Goal: Task Accomplishment & Management: Manage account settings

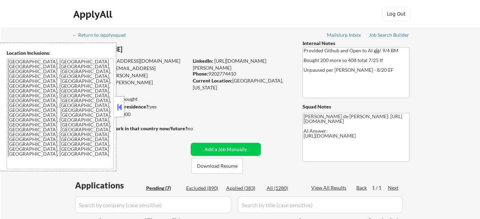
select select ""pending""
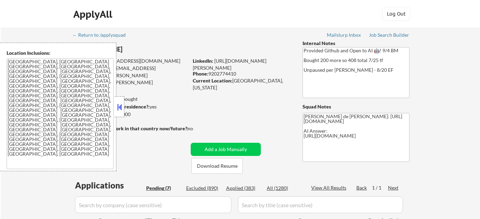
select select ""pending""
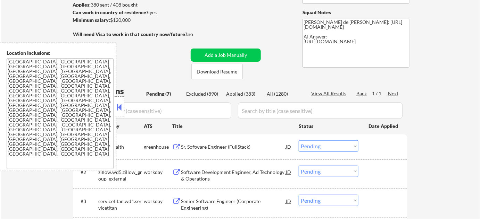
click at [116, 106] on button at bounding box center [120, 107] width 8 height 10
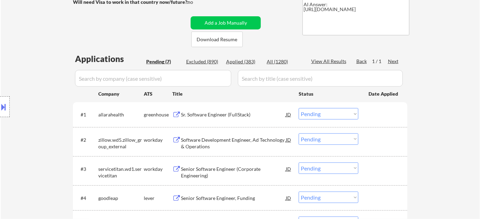
scroll to position [158, 0]
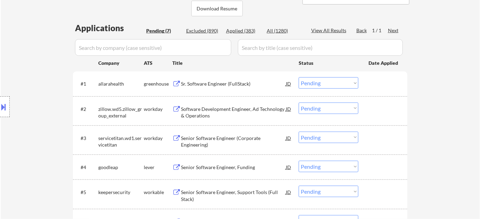
click at [217, 84] on div "Sr. Software Engineer (FullStack)" at bounding box center [233, 84] width 105 height 7
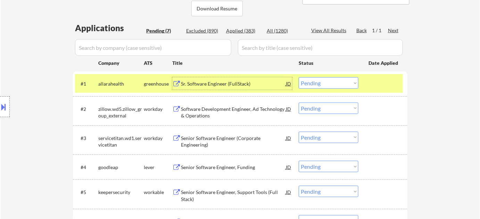
click at [328, 84] on select "Choose an option... Pending Applied Excluded (Questions) Excluded (Expired) Exc…" at bounding box center [329, 82] width 60 height 11
click at [299, 77] on select "Choose an option... Pending Applied Excluded (Questions) Excluded (Expired) Exc…" at bounding box center [329, 82] width 60 height 11
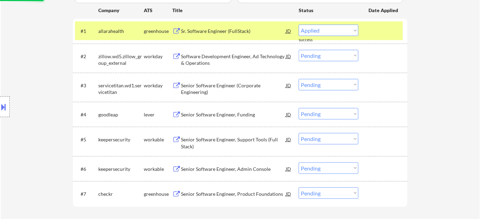
scroll to position [221, 0]
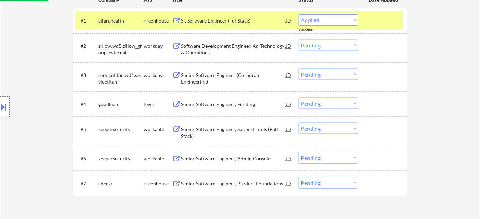
select select ""pending""
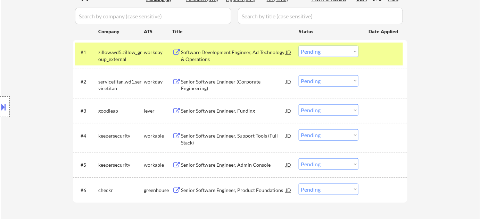
scroll to position [158, 0]
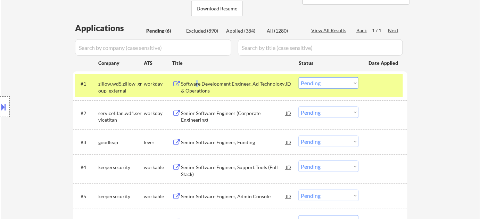
click at [196, 81] on div "Software Development Engineer, Ad Technology & Operations" at bounding box center [233, 88] width 105 height 14
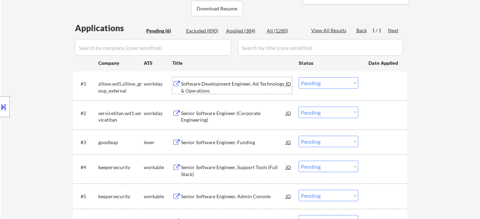
click at [247, 28] on div "Applied (384)" at bounding box center [243, 30] width 35 height 7
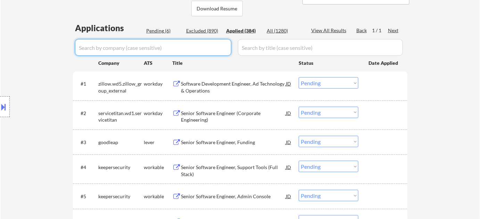
click at [196, 49] on input "input" at bounding box center [153, 47] width 156 height 17
type input "zillow"
select select ""applied""
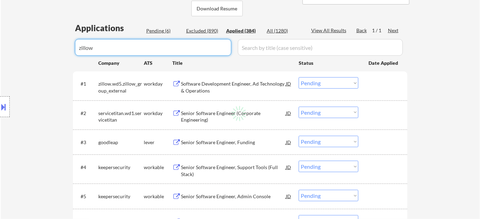
select select ""applied""
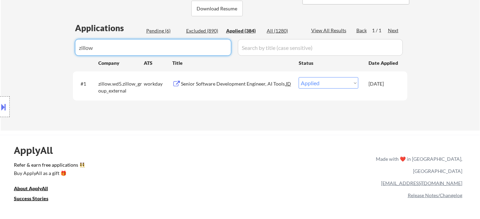
drag, startPoint x: 182, startPoint y: 50, endPoint x: 0, endPoint y: 55, distance: 182.4
click at [205, 28] on div "Excluded (890)" at bounding box center [203, 30] width 35 height 7
select select ""applied""
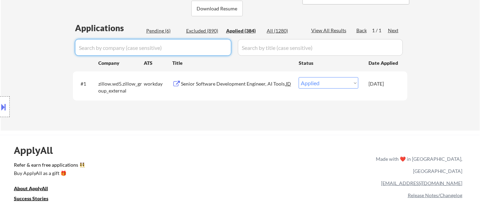
select select ""applied""
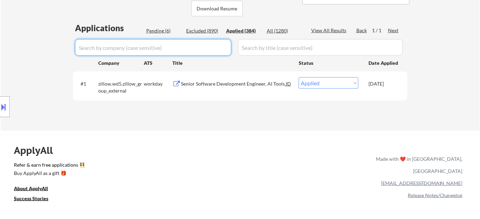
select select ""applied""
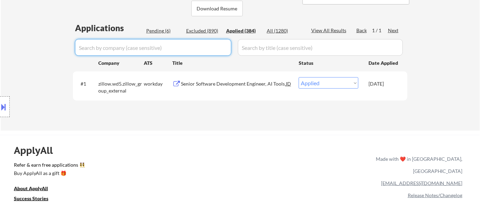
select select ""applied""
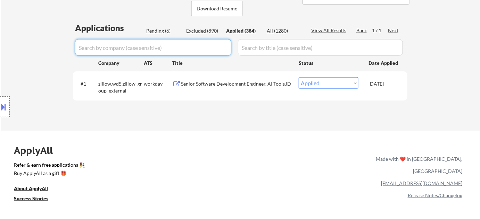
select select ""applied""
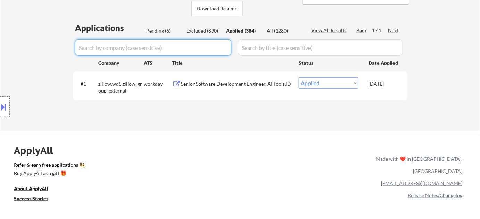
select select ""applied""
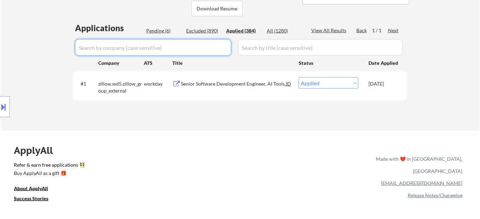
select select ""applied""
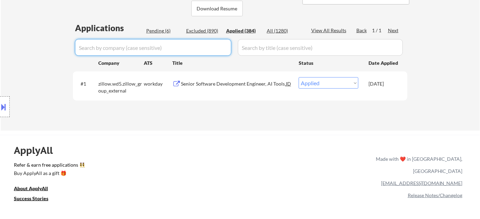
select select ""applied""
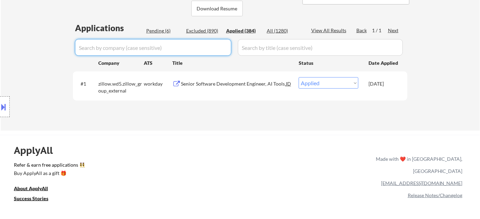
select select ""applied""
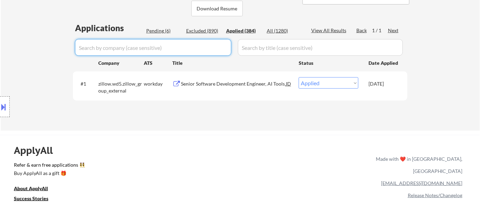
select select ""applied""
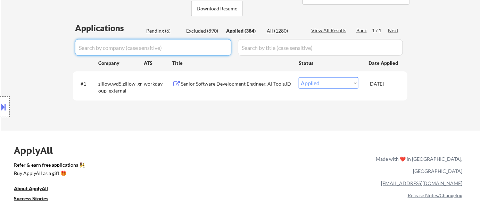
select select ""applied""
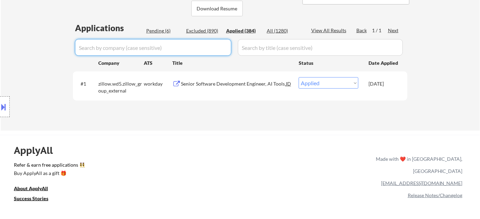
select select ""applied""
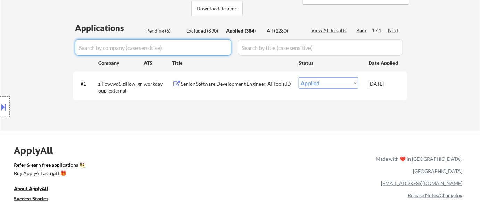
select select ""applied""
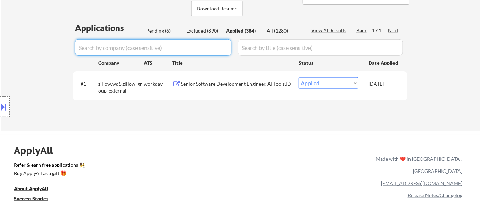
select select ""applied""
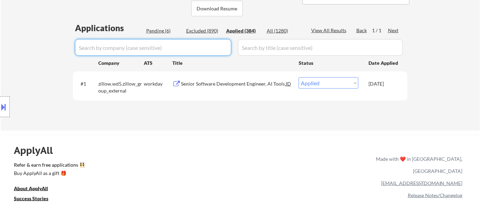
select select ""applied""
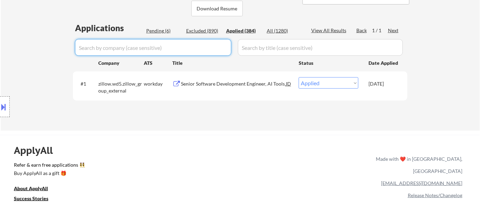
select select ""applied""
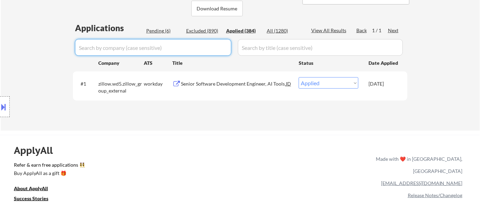
select select ""applied""
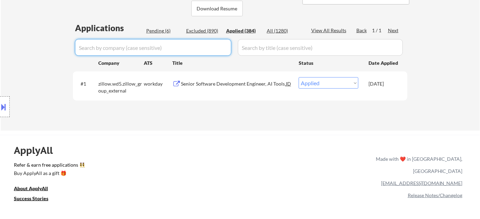
select select ""applied""
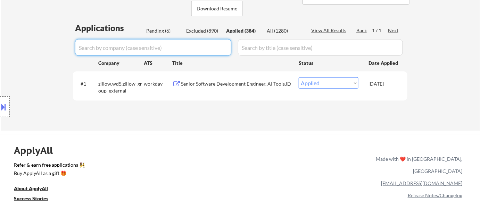
select select ""applied""
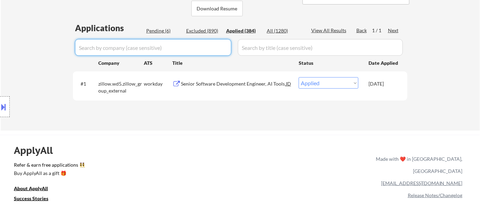
select select ""applied""
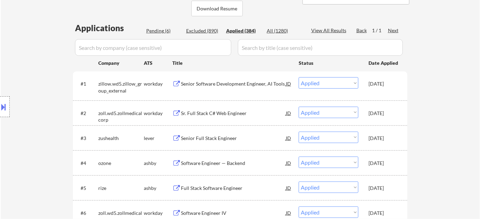
select select ""applied""
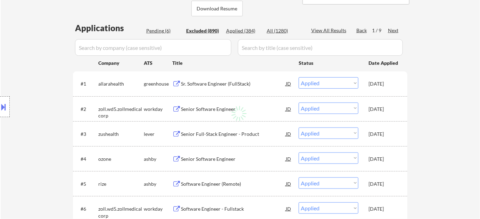
select select ""excluded""
select select ""excluded__expired_""
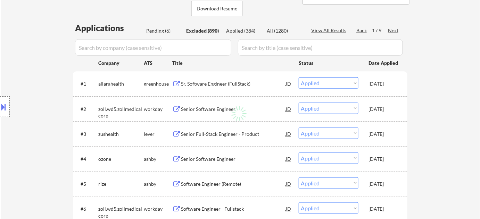
select select ""excluded__expired_""
select select ""excluded__bad_match_""
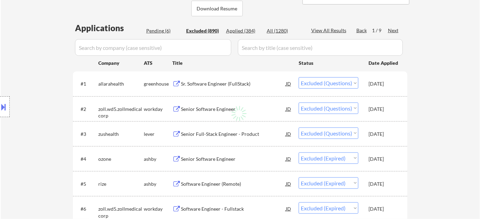
select select ""excluded__expired_""
select select ""excluded__location_""
select select ""excluded""
select select ""excluded__location_""
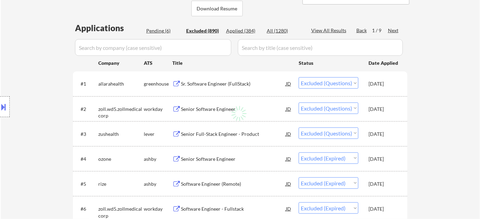
select select ""excluded""
select select ""excluded__bad_match_""
select select ""excluded__expired_""
select select ""excluded__bad_match_""
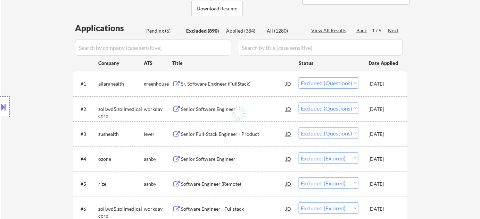
select select ""excluded__expired_""
select select ""excluded__bad_match_""
select select ""excluded__expired_""
select select ""excluded""
select select ""excluded__bad_match_""
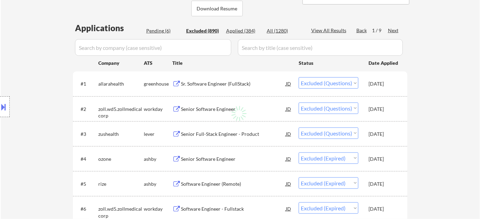
select select ""excluded""
select select ""excluded__bad_match_""
select select ""excluded""
select select ""excluded__location_""
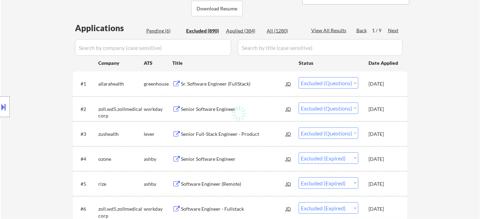
select select ""excluded""
select select ""excluded__location_""
select select ""excluded__expired_""
select select ""excluded__location_""
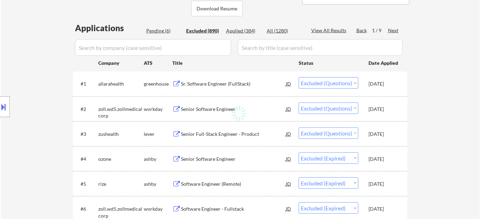
select select ""excluded__expired_""
select select ""excluded""
select select ""excluded__expired_""
select select ""excluded""
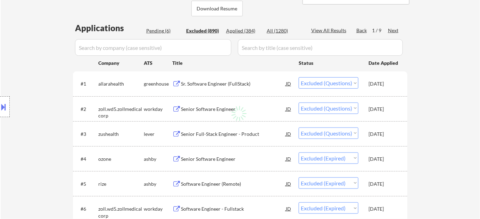
select select ""excluded__location_""
select select ""excluded""
select select ""excluded__expired_""
select select ""excluded__location_""
select select ""excluded""
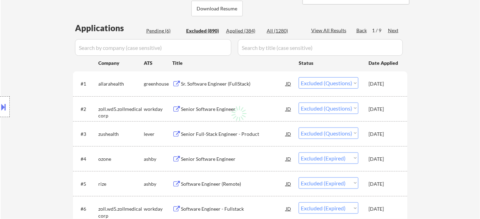
select select ""excluded""
select select ""excluded__bad_match_""
select select ""excluded__location_""
select select ""excluded__expired_""
select select ""excluded""
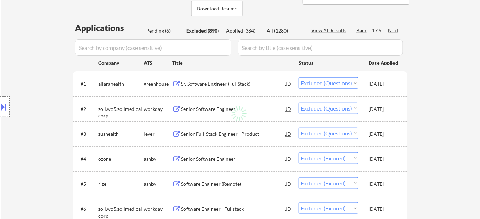
select select ""excluded__expired_""
select select ""excluded""
select select ""excluded__expired_""
select select ""excluded__location_""
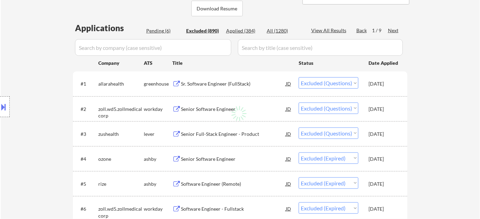
select select ""excluded""
select select ""excluded__expired_""
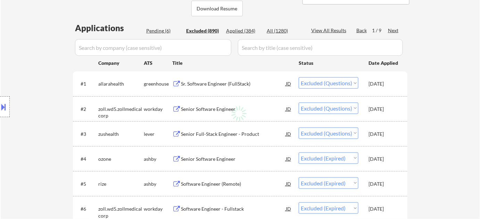
select select ""excluded""
select select ""excluded__location_""
select select ""excluded__bad_match_""
select select ""excluded__expired_""
select select ""excluded__other_""
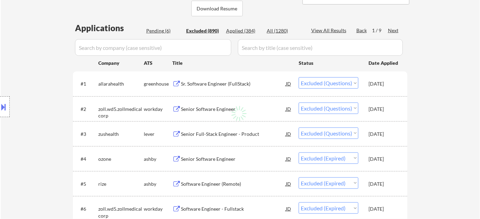
select select ""excluded__expired_""
select select ""excluded""
select select ""excluded__location_""
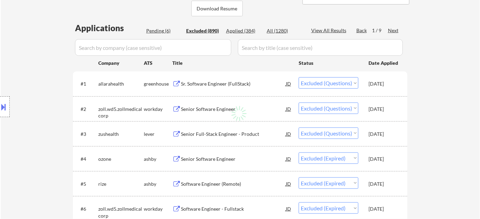
select select ""excluded__expired_""
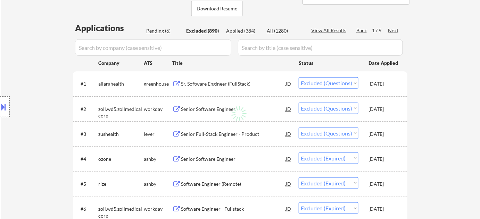
select select ""excluded__location_""
select select ""excluded__expired_""
select select ""excluded__location_""
select select ""excluded""
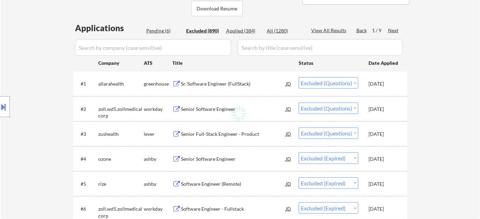
select select ""excluded""
select select ""excluded__expired_""
select select ""excluded__bad_match_""
select select ""excluded__location_""
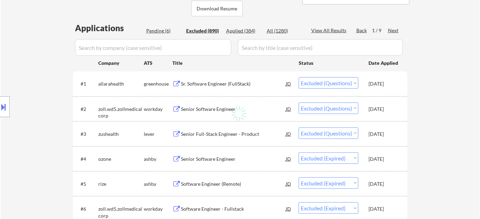
select select ""excluded__location_""
select select ""excluded__expired_""
select select ""excluded__other_""
select select ""excluded__expired_""
select select ""excluded""
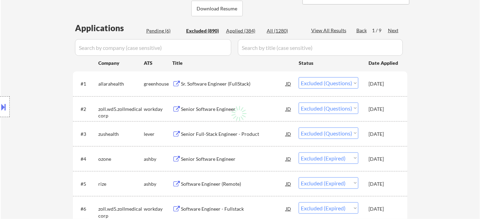
select select ""excluded__location_""
select select ""excluded""
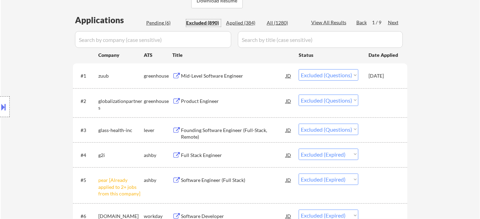
scroll to position [102, 0]
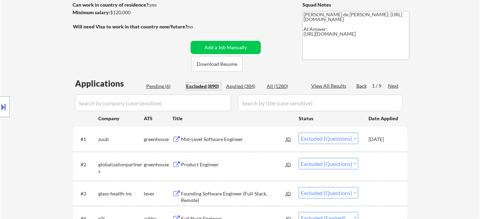
click at [394, 87] on div "Next" at bounding box center [393, 86] width 11 height 7
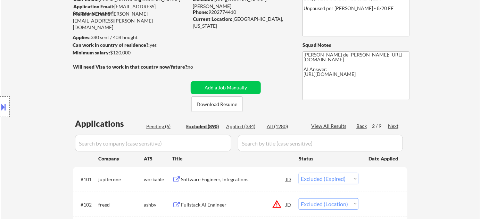
scroll to position [94, 0]
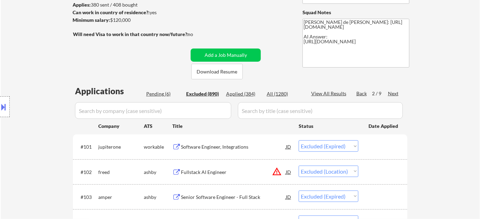
click at [395, 92] on div "Next" at bounding box center [393, 93] width 11 height 7
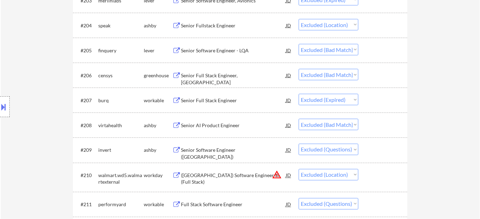
scroll to position [316, 0]
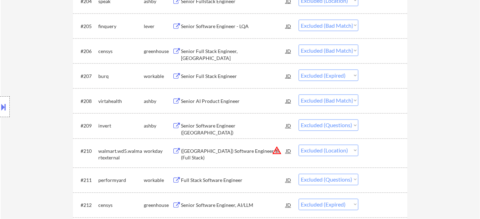
click at [230, 124] on div "Senior Software Engineer (North America)" at bounding box center [233, 130] width 105 height 14
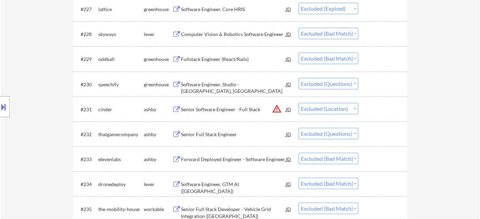
scroll to position [923, 0]
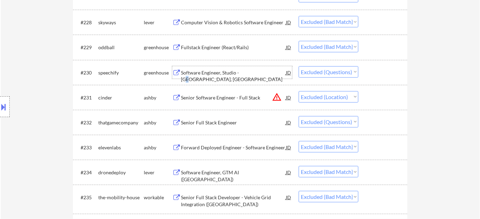
click at [247, 73] on div "Software Engineer, Studio - Denver, USA" at bounding box center [233, 76] width 105 height 14
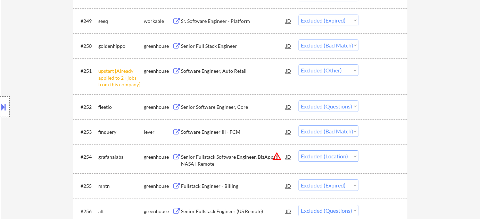
scroll to position [1492, 0]
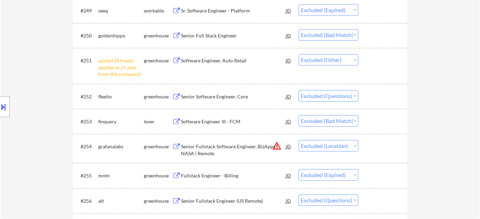
click at [226, 98] on div "Senior Software Engineer, Core" at bounding box center [233, 96] width 105 height 7
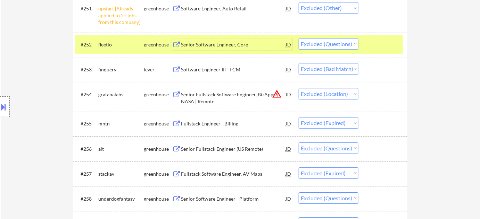
scroll to position [1554, 0]
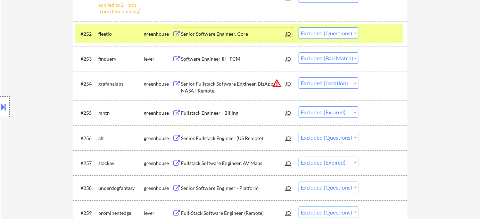
click at [230, 132] on div "Senior Fullstack Engineer (US Remote)" at bounding box center [233, 138] width 105 height 12
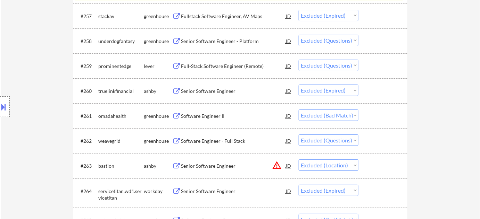
scroll to position [1712, 0]
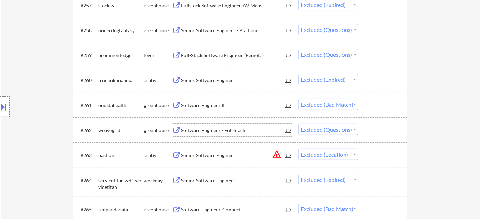
click at [229, 128] on div "Software Engineer - Full Stack" at bounding box center [233, 130] width 105 height 7
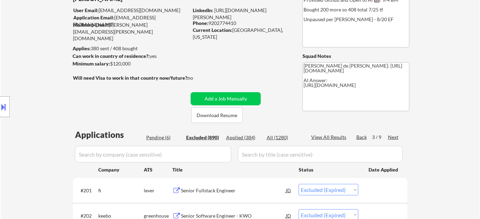
scroll to position [23, 0]
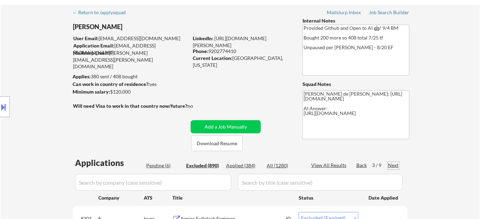
click at [395, 164] on div "Next" at bounding box center [393, 165] width 11 height 7
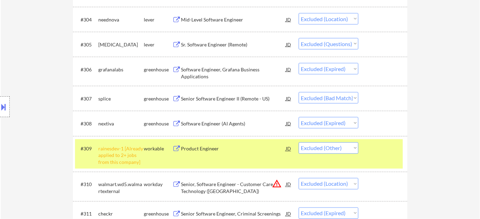
scroll to position [263, 0]
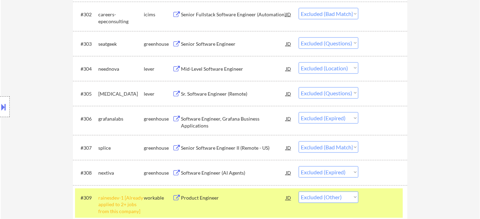
click at [217, 45] on div "Senior Software Engineer" at bounding box center [233, 44] width 105 height 7
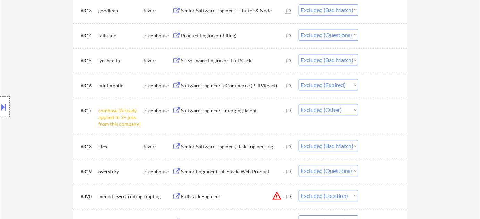
scroll to position [579, 0]
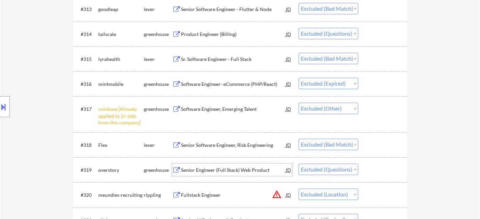
click at [248, 167] on div "Senior Engineer (Full Stack) Web Product" at bounding box center [233, 170] width 105 height 7
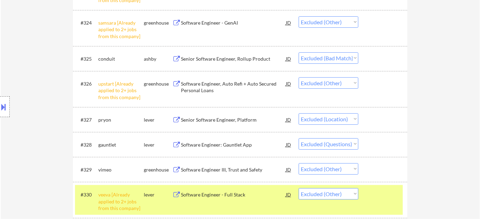
scroll to position [894, 0]
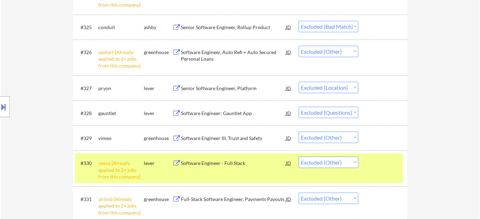
click at [234, 115] on div "Software Engineer: Gauntlet App" at bounding box center [233, 113] width 105 height 7
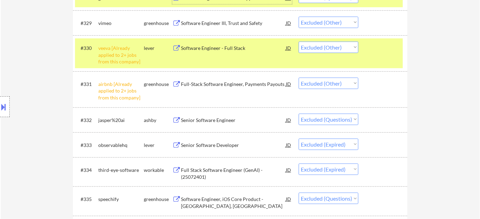
scroll to position [1021, 0]
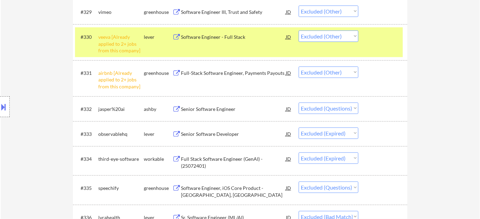
click at [224, 106] on div "Senior Software Engineer" at bounding box center [233, 109] width 105 height 7
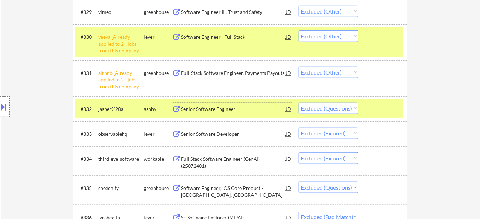
click at [319, 104] on select "Choose an option... Pending Applied Excluded (Questions) Excluded (Expired) Exc…" at bounding box center [329, 108] width 60 height 11
click at [299, 103] on select "Choose an option... Pending Applied Excluded (Questions) Excluded (Expired) Exc…" at bounding box center [329, 108] width 60 height 11
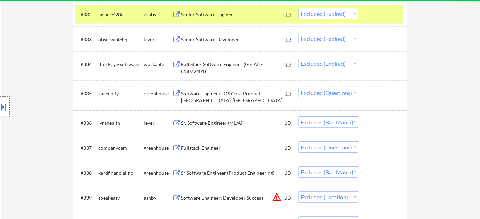
scroll to position [1147, 0]
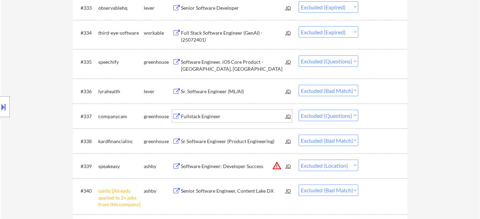
click at [206, 120] on div "Fullstack Engineer" at bounding box center [233, 116] width 105 height 12
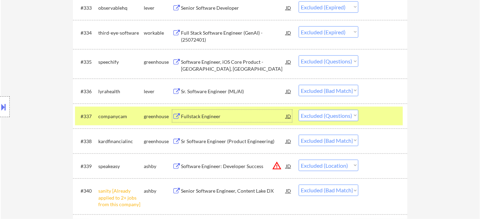
click at [319, 116] on select "Choose an option... Pending Applied Excluded (Questions) Excluded (Expired) Exc…" at bounding box center [329, 115] width 60 height 11
click at [299, 110] on select "Choose an option... Pending Applied Excluded (Questions) Excluded (Expired) Exc…" at bounding box center [329, 115] width 60 height 11
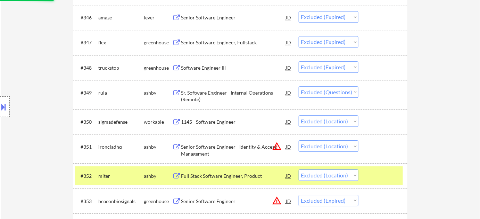
scroll to position [1494, 0]
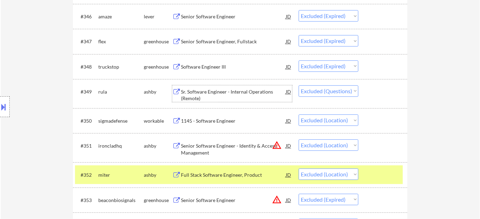
click at [195, 94] on div "Sr. Software Engineer - Internal Operations (Remote)" at bounding box center [233, 96] width 105 height 14
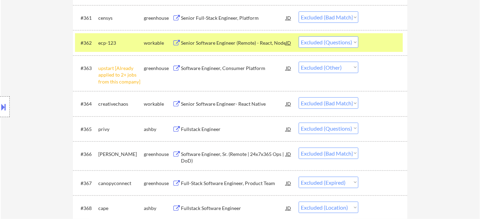
scroll to position [1904, 0]
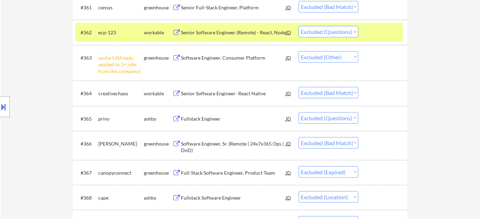
click at [194, 119] on div "Fullstack Engineer" at bounding box center [233, 119] width 105 height 7
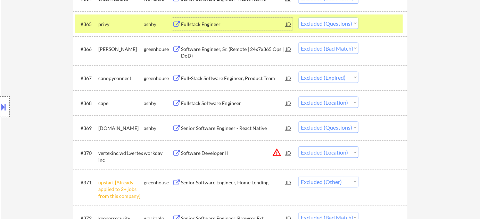
scroll to position [1968, 0]
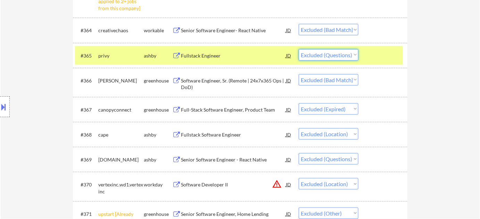
drag, startPoint x: 315, startPoint y: 56, endPoint x: 318, endPoint y: 59, distance: 4.9
click at [315, 56] on select "Choose an option... Pending Applied Excluded (Questions) Excluded (Expired) Exc…" at bounding box center [329, 54] width 60 height 11
click at [299, 49] on select "Choose an option... Pending Applied Excluded (Questions) Excluded (Expired) Exc…" at bounding box center [329, 54] width 60 height 11
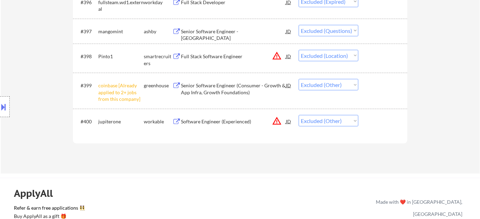
scroll to position [0, 0]
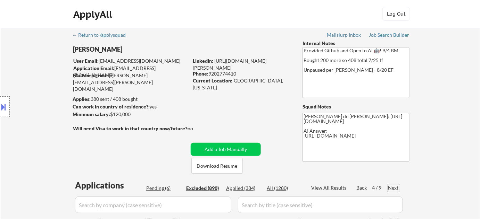
click at [393, 189] on div "Next" at bounding box center [393, 188] width 11 height 7
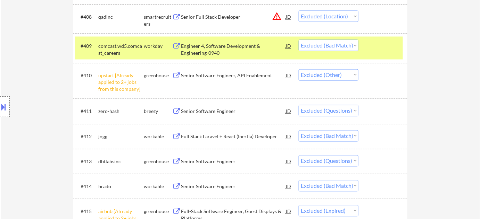
scroll to position [473, 0]
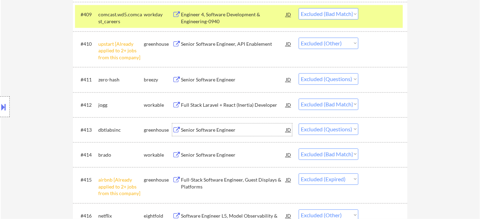
click at [207, 131] on div "Senior Software Engineer" at bounding box center [233, 130] width 105 height 7
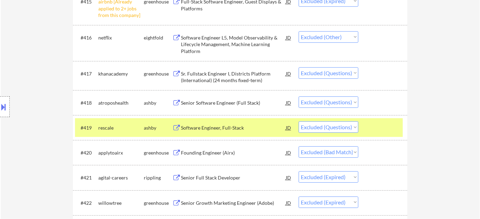
scroll to position [663, 0]
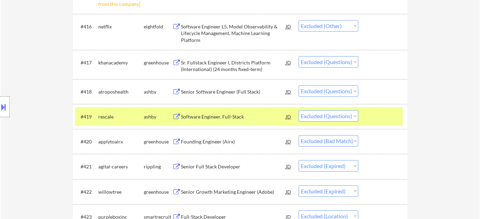
click at [215, 117] on div "Software Engineer, Full-Stack" at bounding box center [233, 117] width 105 height 7
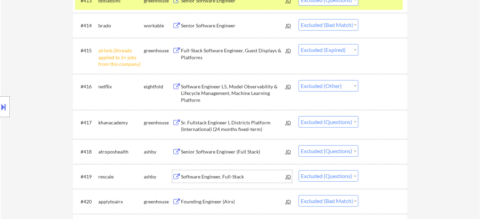
scroll to position [600, 0]
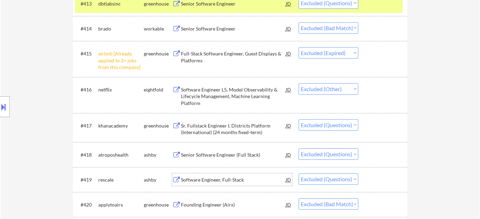
click at [334, 179] on select "Choose an option... Pending Applied Excluded (Questions) Excluded (Expired) Exc…" at bounding box center [329, 179] width 60 height 11
click at [299, 174] on select "Choose an option... Pending Applied Excluded (Questions) Excluded (Expired) Exc…" at bounding box center [329, 179] width 60 height 11
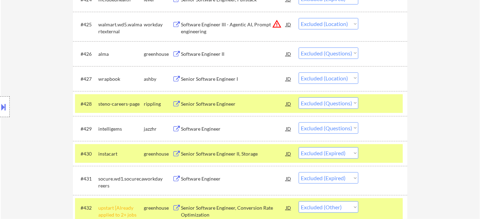
scroll to position [915, 0]
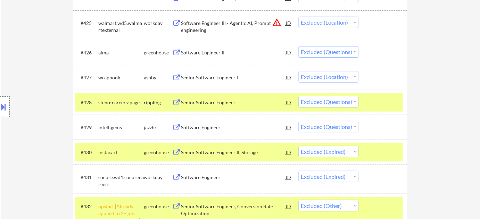
click at [203, 127] on div "Software Engineer" at bounding box center [233, 127] width 105 height 7
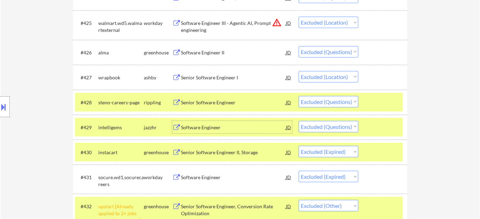
click at [321, 126] on select "Choose an option... Pending Applied Excluded (Questions) Excluded (Expired) Exc…" at bounding box center [329, 126] width 60 height 11
click at [299, 121] on select "Choose an option... Pending Applied Excluded (Questions) Excluded (Expired) Exc…" at bounding box center [329, 126] width 60 height 11
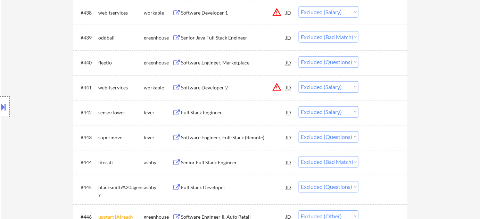
scroll to position [1294, 0]
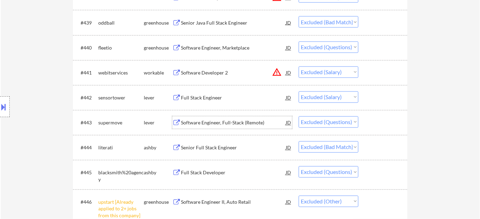
click at [240, 123] on div "Software Engineer, Full-Stack (Remote)" at bounding box center [233, 123] width 105 height 7
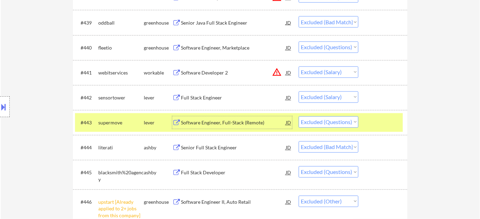
click at [237, 125] on div "Software Engineer, Full-Stack (Remote)" at bounding box center [233, 123] width 105 height 7
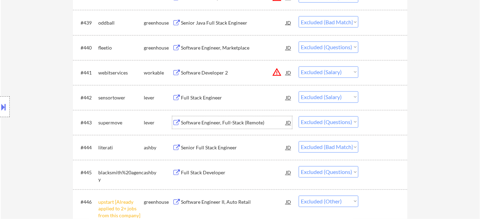
click at [331, 120] on select "Choose an option... Pending Applied Excluded (Questions) Excluded (Expired) Exc…" at bounding box center [329, 122] width 60 height 11
click at [299, 117] on select "Choose an option... Pending Applied Excluded (Questions) Excluded (Expired) Exc…" at bounding box center [329, 122] width 60 height 11
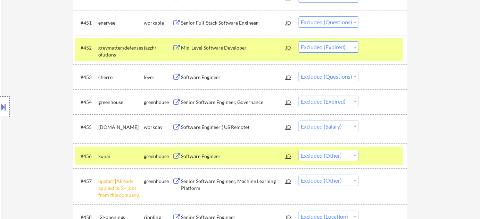
scroll to position [1630, 0]
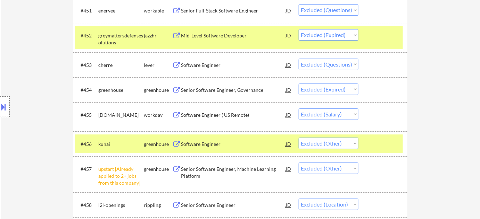
click at [209, 64] on div "Software Engineer" at bounding box center [233, 65] width 105 height 7
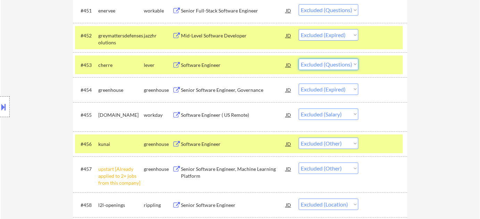
click at [334, 65] on select "Choose an option... Pending Applied Excluded (Questions) Excluded (Expired) Exc…" at bounding box center [329, 64] width 60 height 11
click at [299, 59] on select "Choose an option... Pending Applied Excluded (Questions) Excluded (Expired) Exc…" at bounding box center [329, 64] width 60 height 11
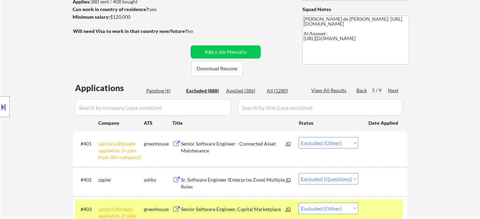
scroll to position [90, 0]
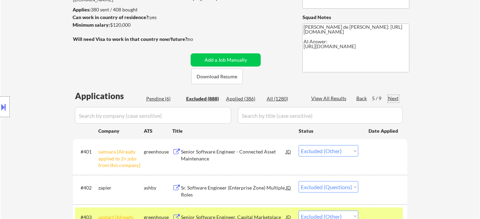
click at [393, 99] on div "Next" at bounding box center [393, 98] width 11 height 7
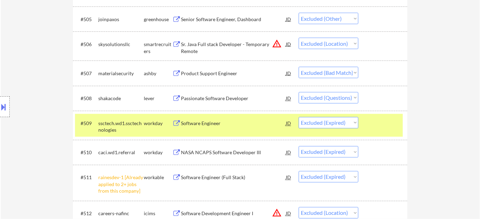
scroll to position [374, 0]
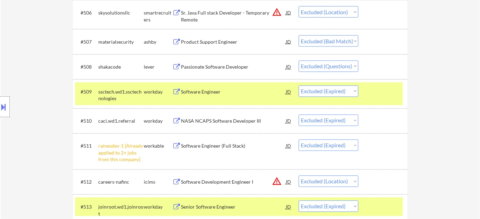
click at [225, 68] on div "Passionate Software Developer" at bounding box center [233, 67] width 105 height 7
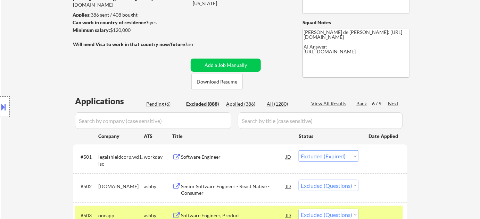
scroll to position [94, 0]
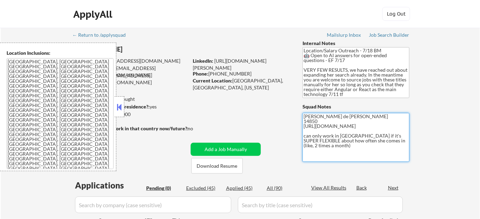
click at [357, 138] on textarea "Flor de Mae 14850 https://docs.google.com/spreadsheets/d/11XbonJh93mS24eiqlDW5z…" at bounding box center [355, 137] width 107 height 49
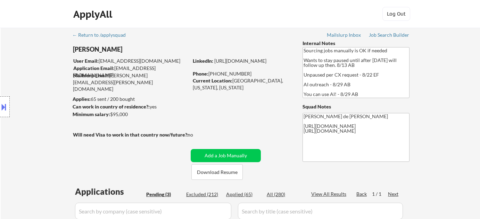
select select ""pending""
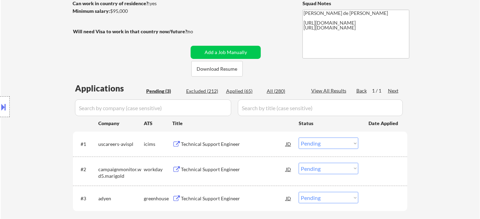
scroll to position [126, 0]
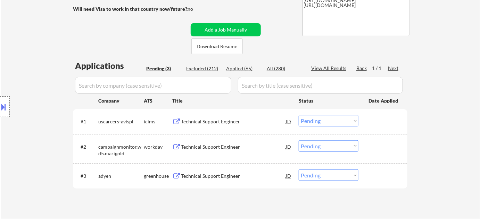
click at [212, 178] on div "Technical Support Engineer" at bounding box center [233, 176] width 105 height 7
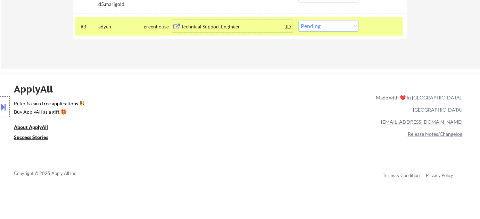
scroll to position [284, 0]
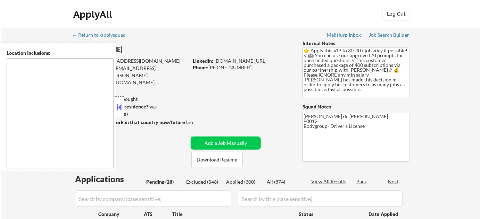
type textarea "remote"
select select ""pending""
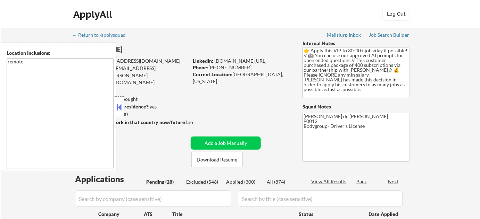
select select ""pending""
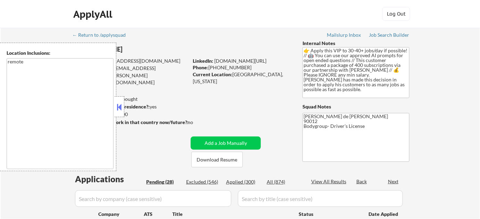
select select ""pending""
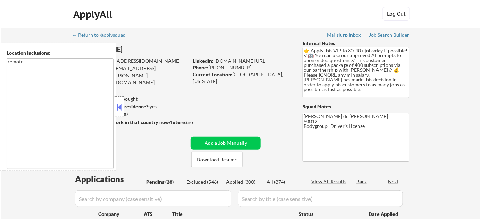
select select ""pending""
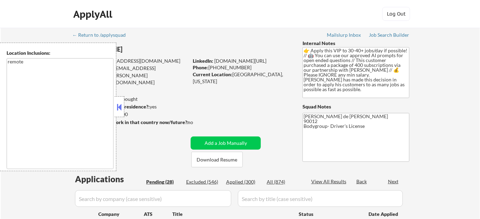
select select ""pending""
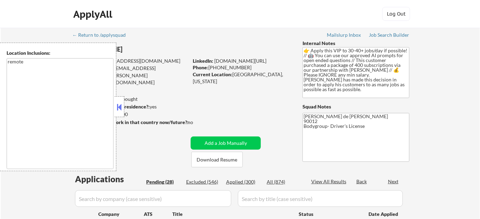
select select ""pending""
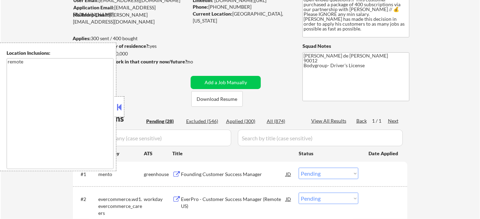
scroll to position [63, 0]
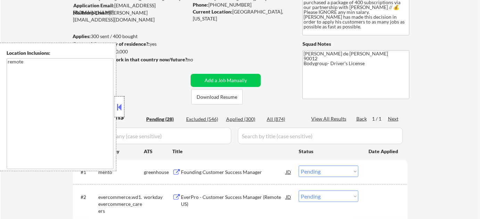
click at [124, 110] on div at bounding box center [120, 107] width 10 height 21
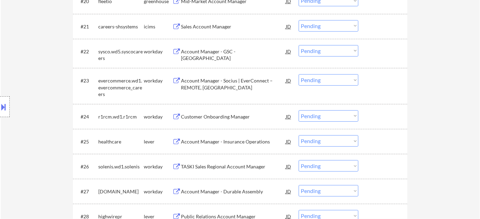
scroll to position [757, 0]
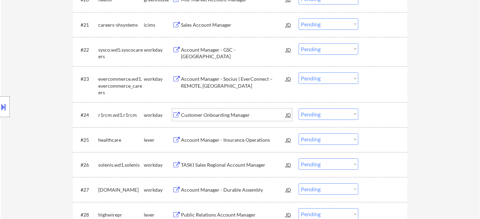
click at [264, 118] on div "Customer Onboarding Manager" at bounding box center [233, 115] width 105 height 7
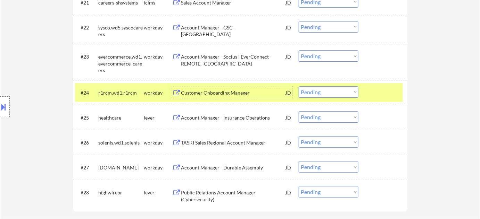
scroll to position [789, 0]
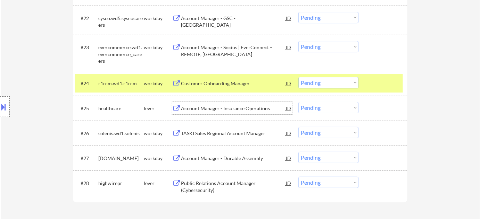
click at [200, 109] on div "Account Manager - Insurance Operations" at bounding box center [233, 108] width 105 height 7
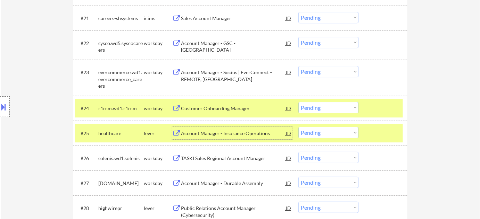
scroll to position [757, 0]
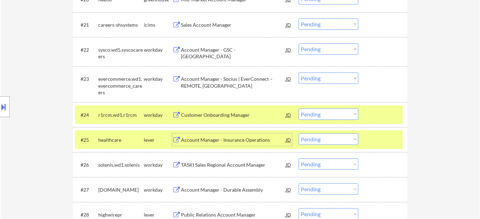
click at [213, 56] on div "#22 sysco.wd5.syscocareers workday Account Manager - GSC - US JD Choose an opti…" at bounding box center [239, 51] width 328 height 23
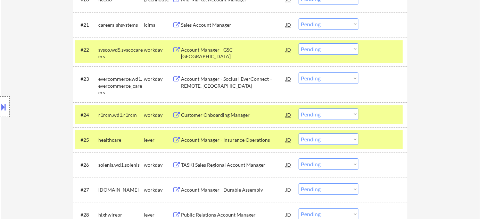
click at [215, 50] on div "Account Manager - GSC - US" at bounding box center [233, 54] width 105 height 14
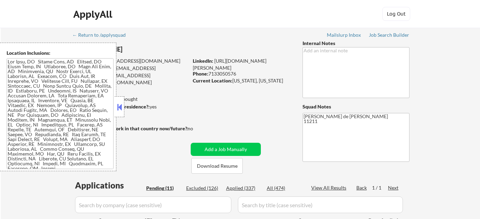
select select ""pending""
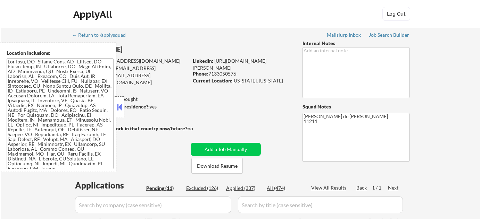
select select ""pending""
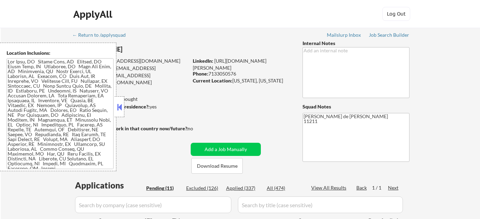
select select ""pending""
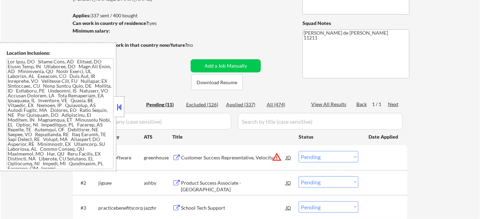
scroll to position [94, 0]
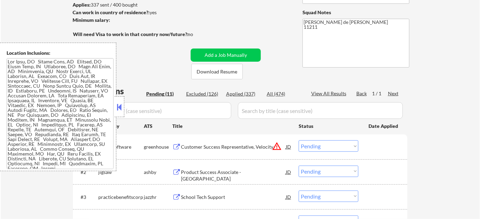
click at [120, 106] on button at bounding box center [120, 107] width 8 height 10
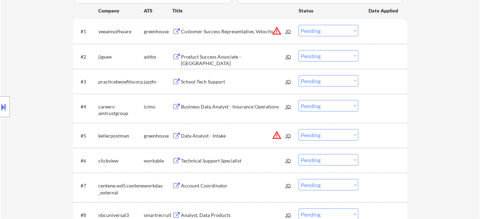
scroll to position [221, 0]
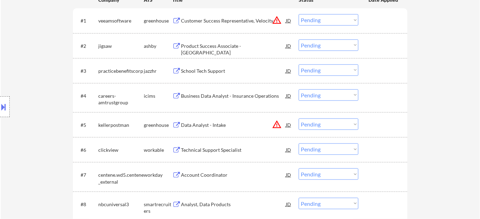
click at [225, 151] on div "Technical Support Specialist" at bounding box center [233, 150] width 105 height 7
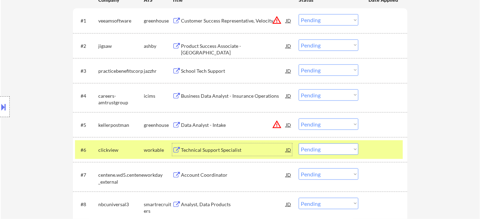
click at [325, 151] on select "Choose an option... Pending Applied Excluded (Questions) Excluded (Expired) Exc…" at bounding box center [329, 149] width 60 height 11
click at [299, 144] on select "Choose an option... Pending Applied Excluded (Questions) Excluded (Expired) Exc…" at bounding box center [329, 149] width 60 height 11
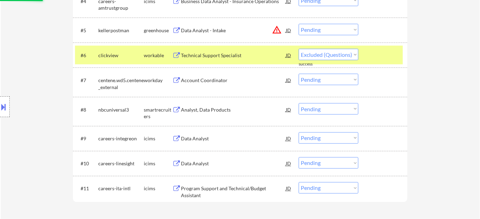
select select ""pending""
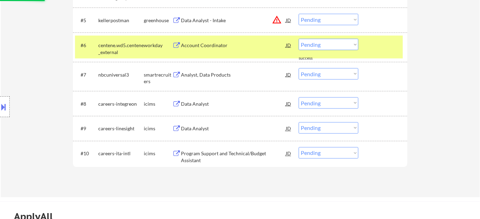
scroll to position [316, 0]
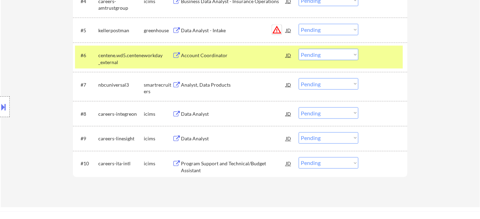
click at [276, 28] on button "warning_amber" at bounding box center [277, 30] width 10 height 10
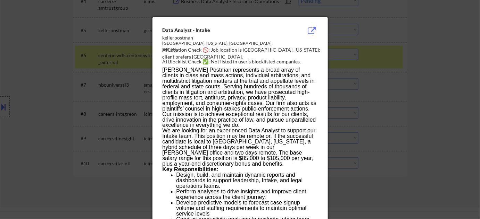
click at [404, 51] on div at bounding box center [240, 109] width 480 height 219
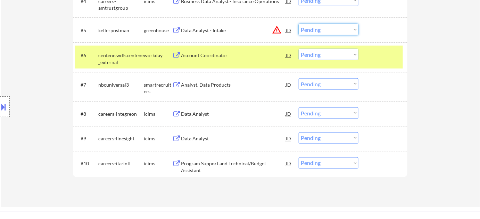
drag, startPoint x: 331, startPoint y: 31, endPoint x: 332, endPoint y: 34, distance: 3.9
click at [331, 31] on select "Choose an option... Pending Applied Excluded (Questions) Excluded (Expired) Exc…" at bounding box center [329, 29] width 60 height 11
click at [299, 24] on select "Choose an option... Pending Applied Excluded (Questions) Excluded (Expired) Exc…" at bounding box center [329, 29] width 60 height 11
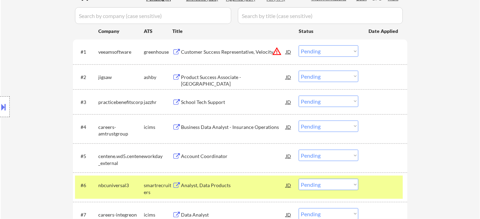
scroll to position [189, 0]
click at [276, 54] on button "warning_amber" at bounding box center [277, 52] width 10 height 10
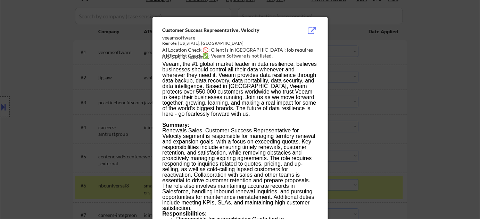
click at [354, 90] on div at bounding box center [240, 109] width 480 height 219
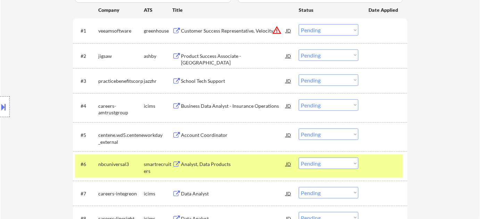
scroll to position [221, 0]
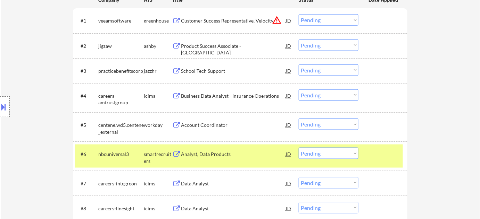
click at [203, 125] on div "Account Coordinator" at bounding box center [233, 125] width 105 height 7
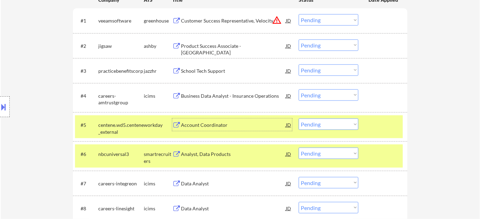
click at [323, 123] on select "Choose an option... Pending Applied Excluded (Questions) Excluded (Expired) Exc…" at bounding box center [329, 124] width 60 height 11
click at [299, 119] on select "Choose an option... Pending Applied Excluded (Questions) Excluded (Expired) Exc…" at bounding box center [329, 124] width 60 height 11
select select ""pending""
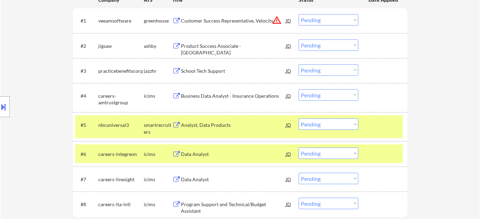
click at [212, 96] on div "Business Data Analyst - Insurance Operations" at bounding box center [233, 96] width 105 height 7
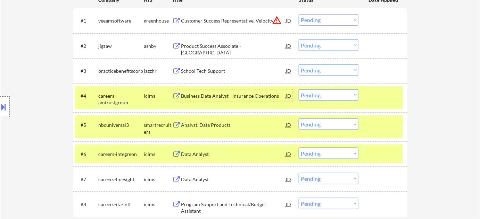
scroll to position [252, 0]
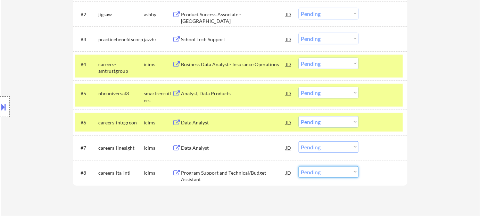
click at [324, 176] on select "Choose an option... Pending Applied Excluded (Questions) Excluded (Expired) Exc…" at bounding box center [329, 172] width 60 height 11
click at [333, 59] on select "Choose an option... Pending Applied Excluded (Questions) Excluded (Expired) Exc…" at bounding box center [329, 63] width 60 height 11
click at [299, 58] on select "Choose an option... Pending Applied Excluded (Questions) Excluded (Expired) Exc…" at bounding box center [329, 63] width 60 height 11
click at [218, 91] on div "Analyst, Data Products" at bounding box center [233, 93] width 105 height 7
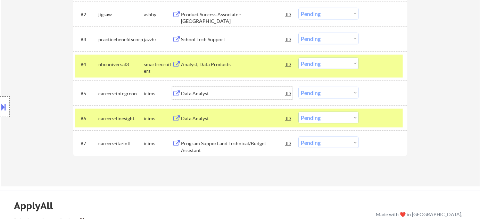
click at [343, 65] on select "Choose an option... Pending Applied Excluded (Questions) Excluded (Expired) Exc…" at bounding box center [329, 63] width 60 height 11
click at [299, 58] on select "Choose an option... Pending Applied Excluded (Questions) Excluded (Expired) Exc…" at bounding box center [329, 63] width 60 height 11
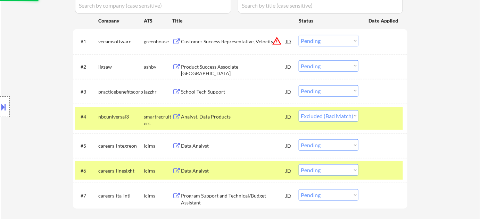
scroll to position [189, 0]
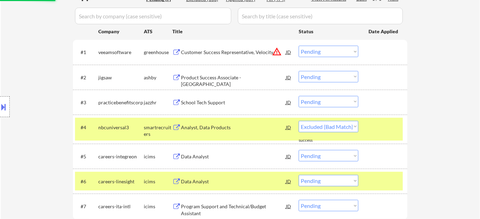
select select ""pending""
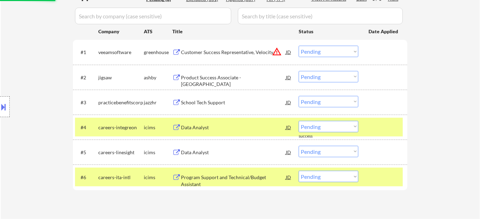
click at [202, 102] on div "School Tech Support" at bounding box center [233, 102] width 105 height 7
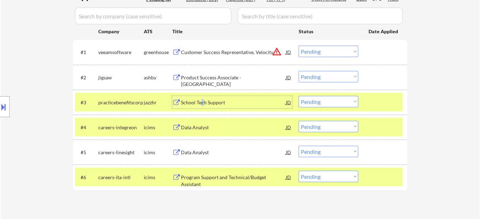
click at [317, 101] on select "Choose an option... Pending Applied Excluded (Questions) Excluded (Expired) Exc…" at bounding box center [329, 101] width 60 height 11
click at [299, 96] on select "Choose an option... Pending Applied Excluded (Questions) Excluded (Expired) Exc…" at bounding box center [329, 101] width 60 height 11
select select ""pending""
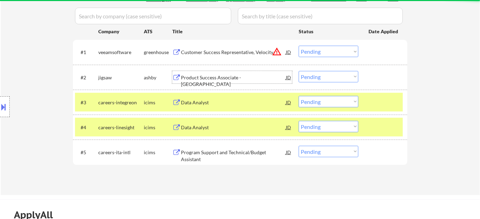
click at [231, 76] on div "Product Success Associate - East Coast" at bounding box center [233, 81] width 105 height 14
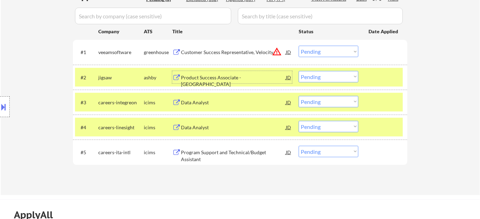
drag, startPoint x: 317, startPoint y: 72, endPoint x: 318, endPoint y: 76, distance: 4.1
click at [317, 72] on select "Choose an option... Pending Applied Excluded (Questions) Excluded (Expired) Exc…" at bounding box center [329, 76] width 60 height 11
click at [299, 71] on select "Choose an option... Pending Applied Excluded (Questions) Excluded (Expired) Exc…" at bounding box center [329, 76] width 60 height 11
select select ""pending""
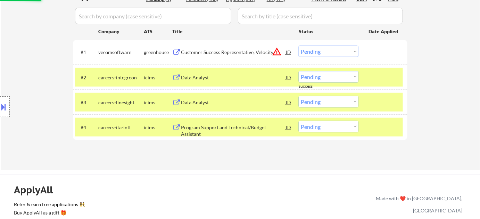
click at [185, 102] on div "Data Analyst" at bounding box center [233, 102] width 105 height 7
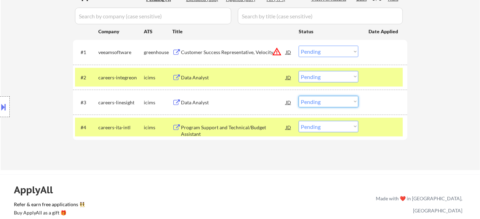
click at [314, 102] on select "Choose an option... Pending Applied Excluded (Questions) Excluded (Expired) Exc…" at bounding box center [329, 101] width 60 height 11
click at [299, 96] on select "Choose an option... Pending Applied Excluded (Questions) Excluded (Expired) Exc…" at bounding box center [329, 101] width 60 height 11
click at [220, 127] on div "Program Support and Technical/Budget Assistant" at bounding box center [233, 131] width 105 height 14
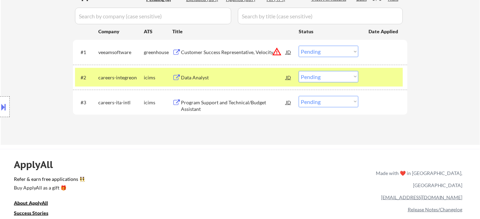
click at [343, 101] on select "Choose an option... Pending Applied Excluded (Questions) Excluded (Expired) Exc…" at bounding box center [329, 101] width 60 height 11
select select ""excluded__bad_match_""
click at [299, 96] on select "Choose an option... Pending Applied Excluded (Questions) Excluded (Expired) Exc…" at bounding box center [329, 101] width 60 height 11
click at [203, 73] on div "Data Analyst" at bounding box center [233, 77] width 105 height 12
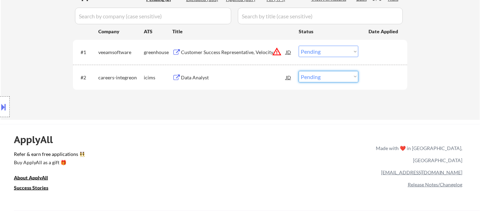
click at [333, 77] on select "Choose an option... Pending Applied Excluded (Questions) Excluded (Expired) Exc…" at bounding box center [329, 76] width 60 height 11
select select ""excluded__bad_match_""
click at [299, 71] on select "Choose an option... Pending Applied Excluded (Questions) Excluded (Expired) Exc…" at bounding box center [329, 76] width 60 height 11
click at [228, 53] on div "Customer Success Representative, Velocity" at bounding box center [233, 52] width 105 height 7
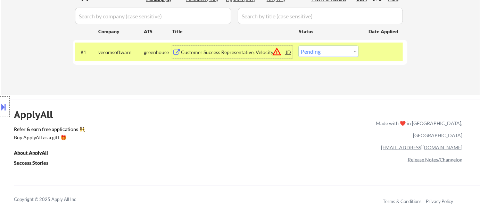
drag, startPoint x: 345, startPoint y: 51, endPoint x: 343, endPoint y: 55, distance: 4.1
click at [345, 51] on select "Choose an option... Pending Applied Excluded (Questions) Excluded (Expired) Exc…" at bounding box center [329, 51] width 60 height 11
select select ""excluded__location_""
click at [299, 46] on select "Choose an option... Pending Applied Excluded (Questions) Excluded (Expired) Exc…" at bounding box center [329, 51] width 60 height 11
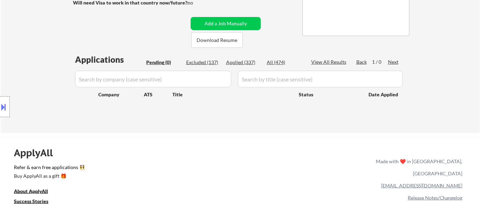
scroll to position [0, 0]
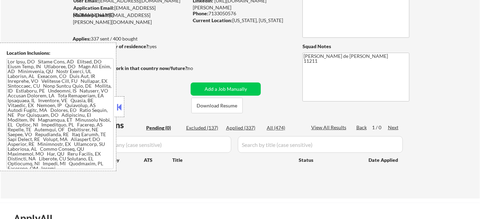
scroll to position [63, 0]
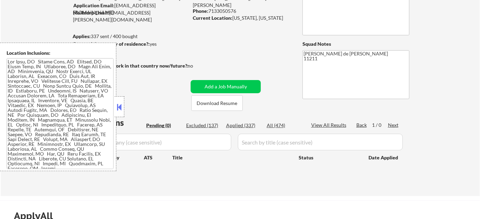
click at [120, 104] on button at bounding box center [120, 107] width 8 height 10
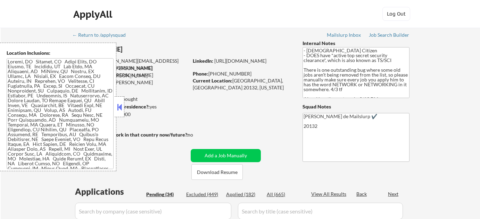
select select ""pending""
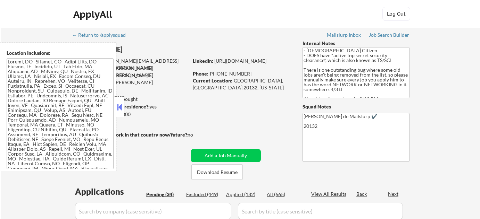
select select ""pending""
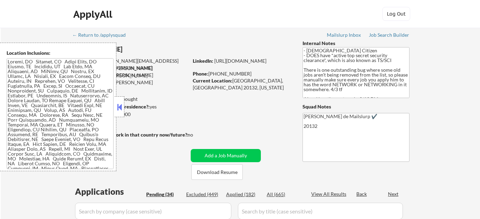
select select ""pending""
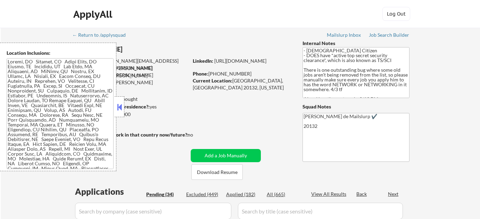
select select ""pending""
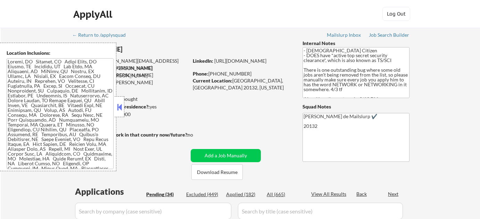
select select ""pending""
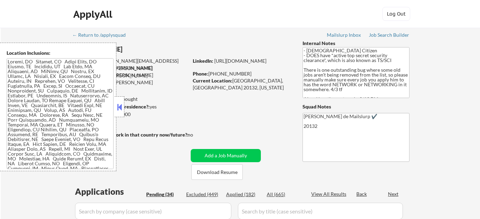
select select ""pending""
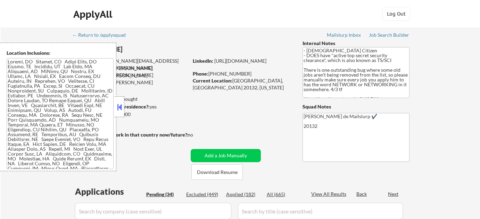
select select ""pending""
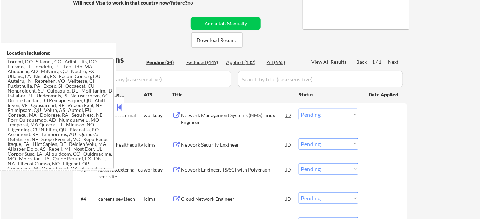
scroll to position [158, 0]
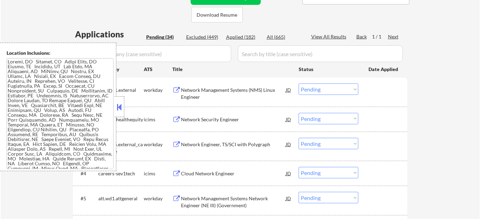
click at [119, 111] on button at bounding box center [120, 107] width 8 height 10
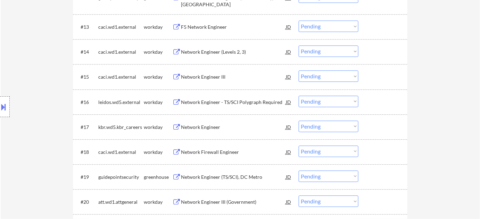
scroll to position [600, 0]
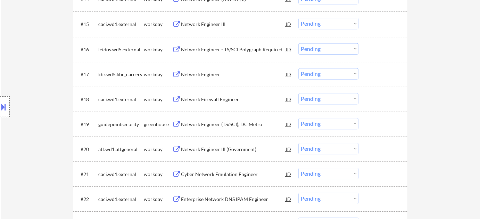
click at [239, 147] on div "Network Engineer III (Government)" at bounding box center [233, 149] width 105 height 7
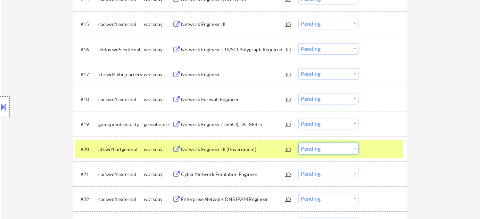
click at [326, 148] on select "Choose an option... Pending Applied Excluded (Questions) Excluded (Expired) Exc…" at bounding box center [329, 148] width 60 height 11
click at [299, 143] on select "Choose an option... Pending Applied Excluded (Questions) Excluded (Expired) Exc…" at bounding box center [329, 148] width 60 height 11
select select ""pending""
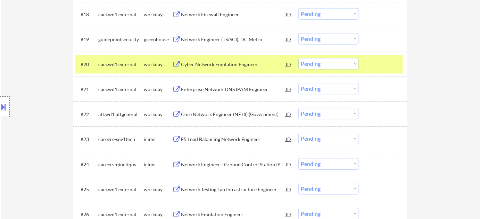
scroll to position [694, 0]
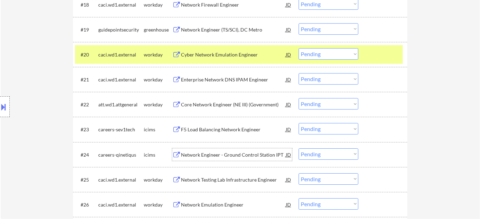
click at [253, 150] on div "Network Engineer - Ground Control Station IPT" at bounding box center [233, 155] width 105 height 12
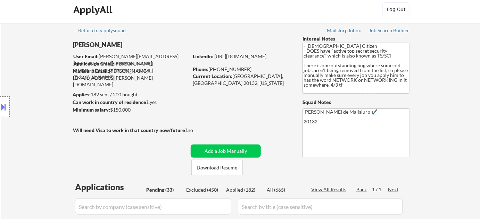
scroll to position [739, 0]
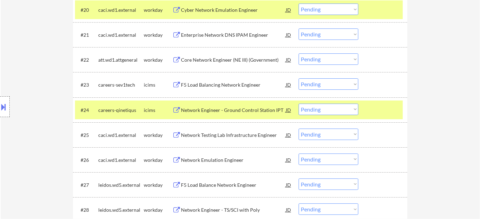
click at [336, 114] on select "Choose an option... Pending Applied Excluded (Questions) Excluded (Expired) Exc…" at bounding box center [329, 109] width 60 height 11
click at [299, 104] on select "Choose an option... Pending Applied Excluded (Questions) Excluded (Expired) Exc…" at bounding box center [329, 109] width 60 height 11
select select ""pending""
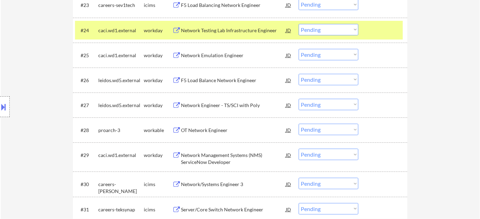
scroll to position [834, 0]
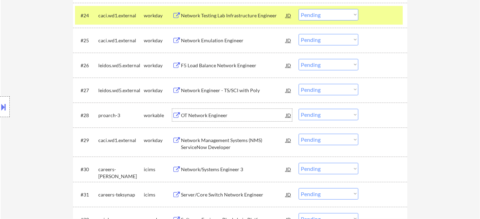
click at [222, 118] on div "OT Network Engineer" at bounding box center [233, 115] width 105 height 7
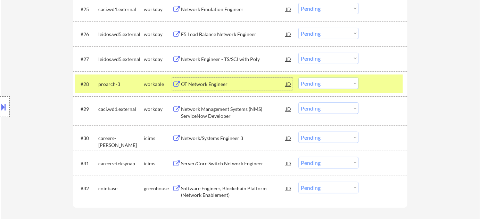
scroll to position [866, 0]
click at [214, 191] on div "Software Engineer, Blockchain Platform (Network Enablement)" at bounding box center [233, 192] width 105 height 14
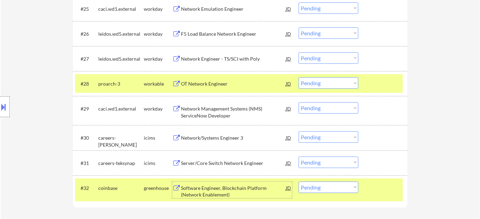
click at [334, 184] on select "Choose an option... Pending Applied Excluded (Questions) Excluded (Expired) Exc…" at bounding box center [329, 187] width 60 height 11
select select ""excluded__bad_match_""
click at [299, 182] on select "Choose an option... Pending Applied Excluded (Questions) Excluded (Expired) Exc…" at bounding box center [329, 187] width 60 height 11
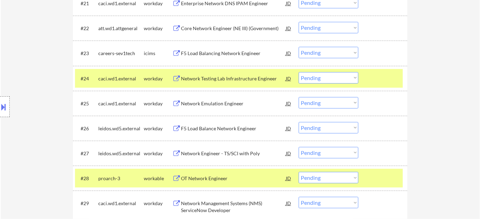
scroll to position [739, 0]
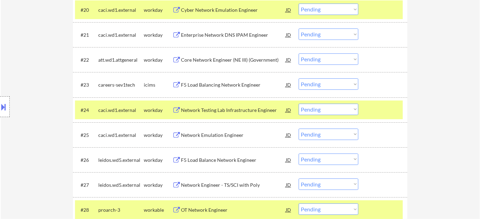
click at [222, 85] on div "F5 Load Balancing Network Engineer" at bounding box center [233, 85] width 105 height 7
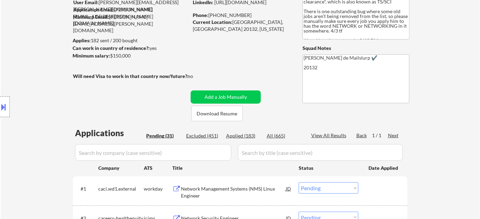
scroll to position [0, 0]
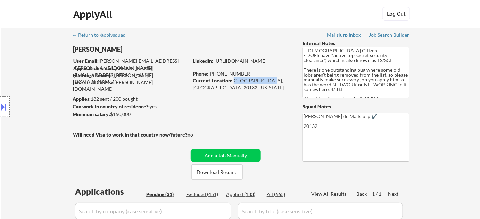
drag, startPoint x: 233, startPoint y: 82, endPoint x: 261, endPoint y: 81, distance: 28.5
click at [261, 81] on div "Current Location: Purceville, VA 20132, Virginia" at bounding box center [242, 84] width 98 height 14
copy div "Purceville, VA"
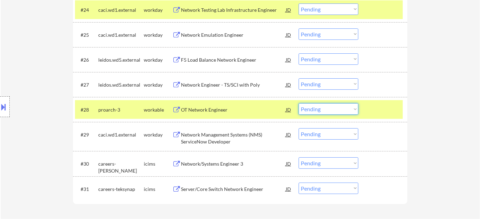
click at [310, 111] on select "Choose an option... Pending Applied Excluded (Questions) Excluded (Expired) Exc…" at bounding box center [329, 108] width 60 height 11
click at [299, 103] on select "Choose an option... Pending Applied Excluded (Questions) Excluded (Expired) Exc…" at bounding box center [329, 108] width 60 height 11
select select ""pending""
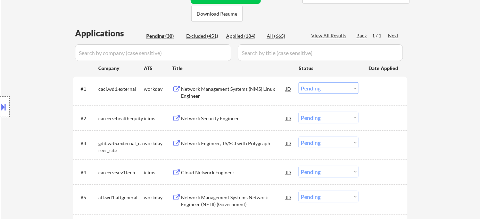
scroll to position [136, 0]
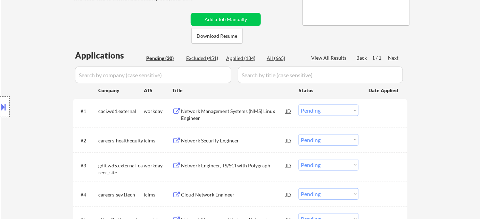
click at [248, 56] on div "Applied (184)" at bounding box center [243, 58] width 35 height 7
select select ""applied""
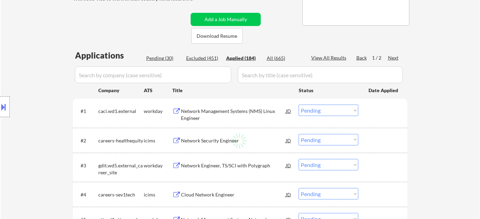
select select ""applied""
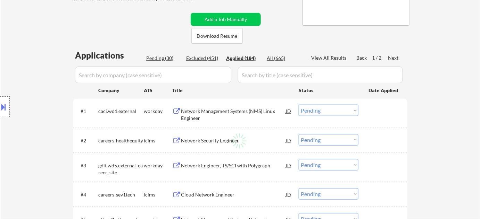
select select ""applied""
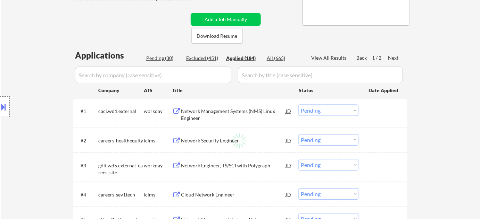
select select ""applied""
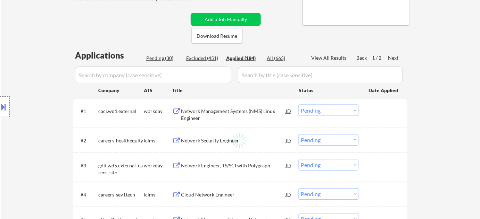
select select ""applied""
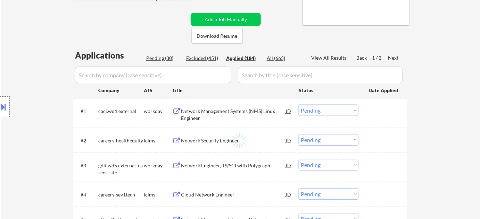
select select ""applied""
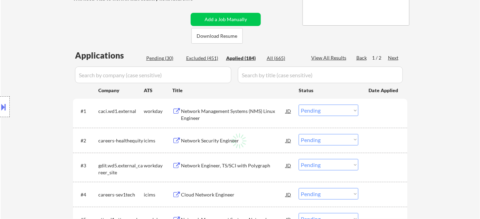
select select ""applied""
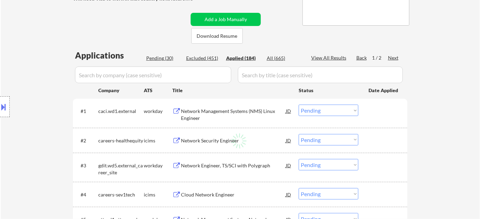
select select ""applied""
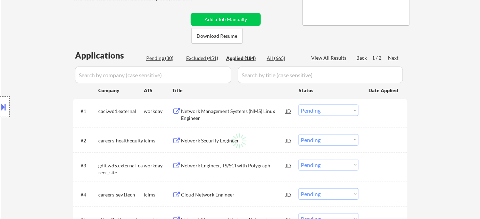
select select ""applied""
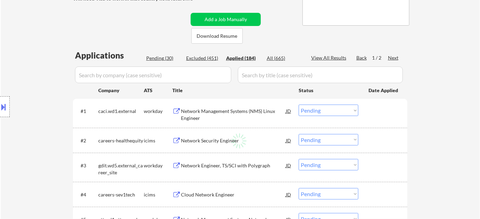
select select ""applied""
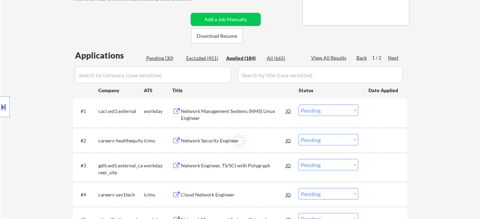
select select ""applied""
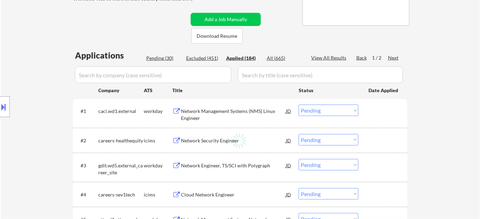
select select ""applied""
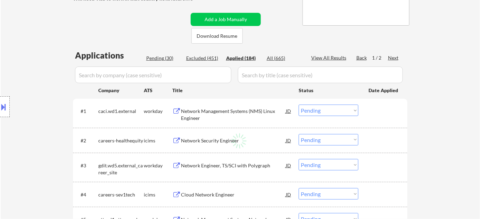
select select ""applied""
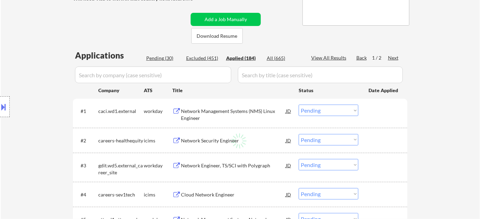
select select ""applied""
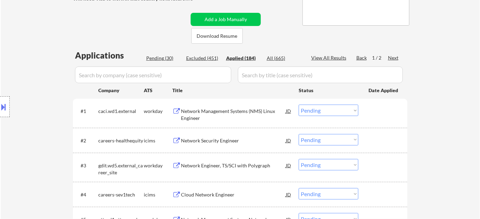
select select ""applied""
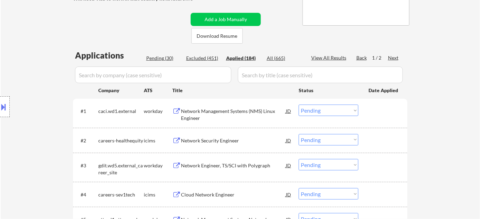
select select ""applied""
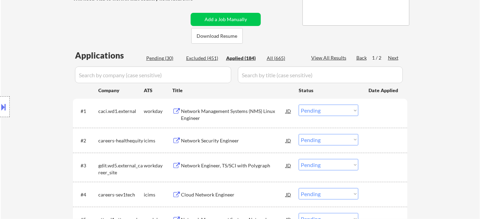
select select ""applied""
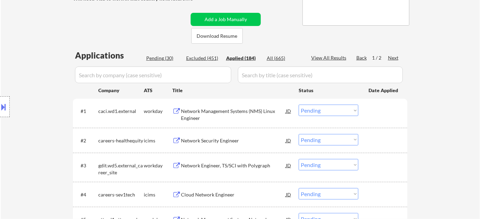
select select ""applied""
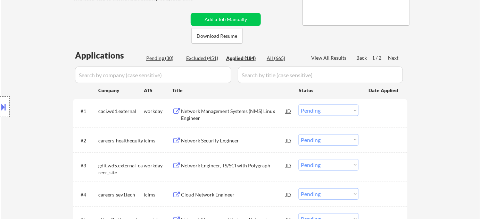
select select ""applied""
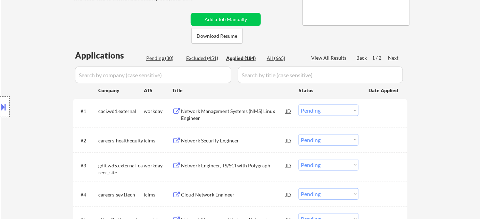
select select ""applied""
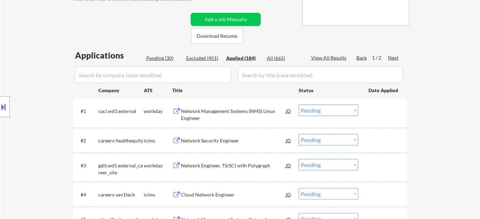
select select ""applied""
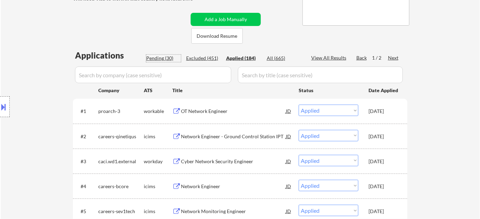
click at [161, 58] on div "Pending (30)" at bounding box center [163, 58] width 35 height 7
select select ""pending""
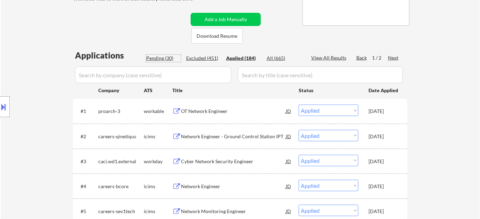
select select ""pending""
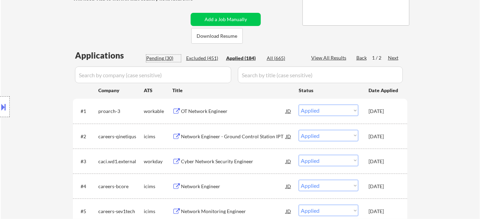
select select ""pending""
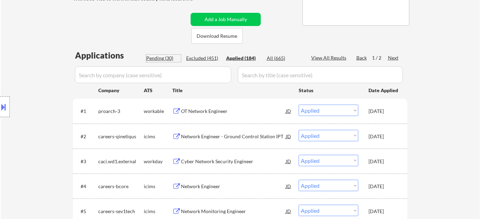
select select ""pending""
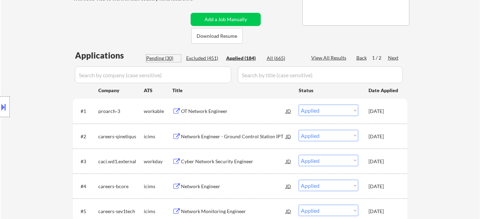
select select ""pending""
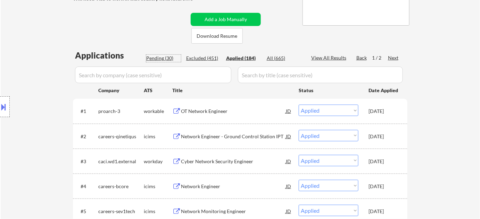
select select ""pending""
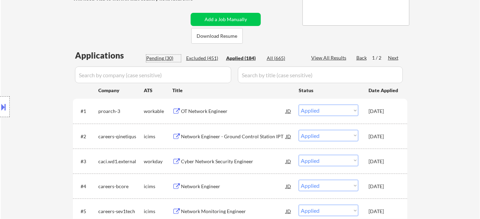
select select ""pending""
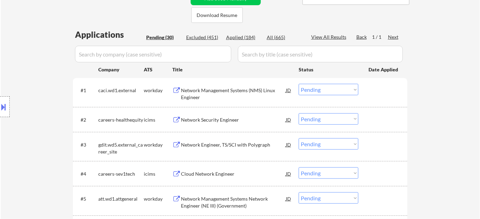
scroll to position [168, 0]
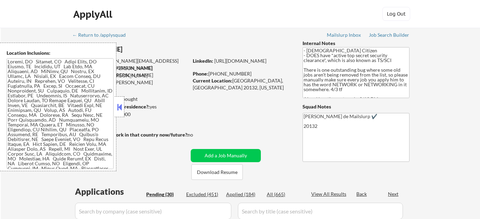
select select ""pending""
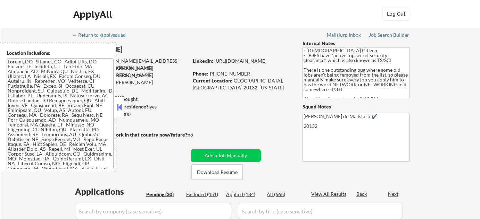
select select ""pending""
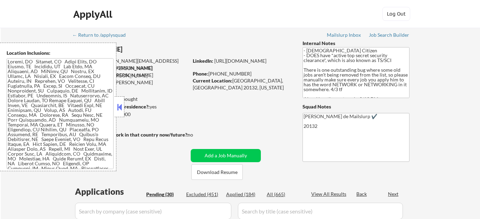
select select ""pending""
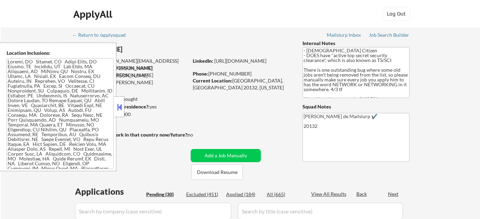
select select ""pending""
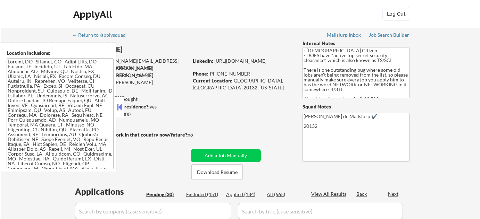
select select ""pending""
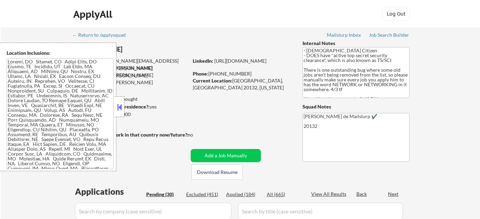
select select ""pending""
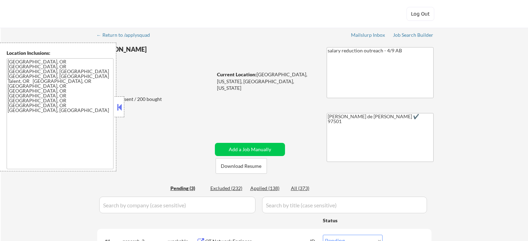
select select ""pending""
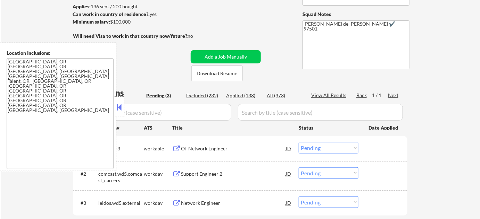
scroll to position [94, 0]
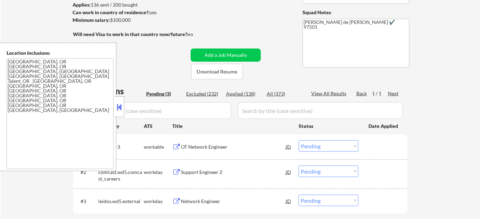
click at [122, 105] on button at bounding box center [120, 107] width 8 height 10
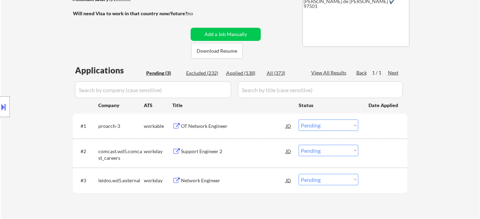
scroll to position [126, 0]
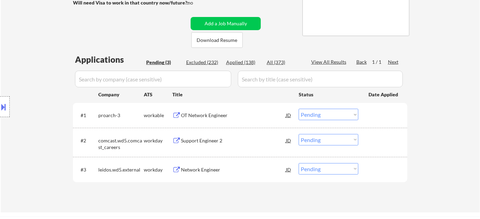
click at [200, 167] on div "Network Engineer" at bounding box center [233, 170] width 105 height 7
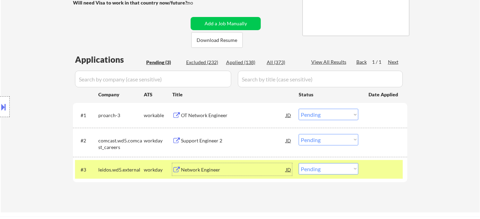
click at [324, 168] on select "Choose an option... Pending Applied Excluded (Questions) Excluded (Expired) Exc…" at bounding box center [329, 169] width 60 height 11
select select ""excluded__bad_match_""
click at [299, 164] on select "Choose an option... Pending Applied Excluded (Questions) Excluded (Expired) Exc…" at bounding box center [329, 169] width 60 height 11
click at [195, 139] on div "Support Engineer 2" at bounding box center [233, 140] width 105 height 7
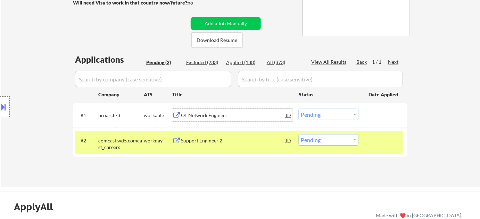
click at [206, 112] on div "OT Network Engineer" at bounding box center [233, 115] width 105 height 7
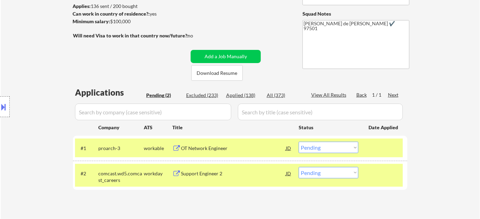
scroll to position [94, 0]
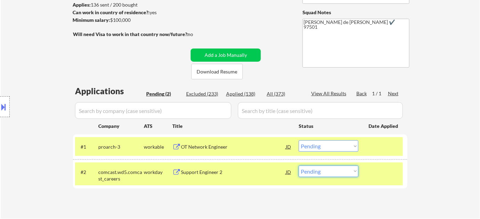
drag, startPoint x: 338, startPoint y: 173, endPoint x: 341, endPoint y: 168, distance: 5.9
click at [338, 173] on select "Choose an option... Pending Applied Excluded (Questions) Excluded (Expired) Exc…" at bounding box center [329, 171] width 60 height 11
select select ""excluded""
click at [299, 166] on select "Choose an option... Pending Applied Excluded (Questions) Excluded (Expired) Exc…" at bounding box center [329, 171] width 60 height 11
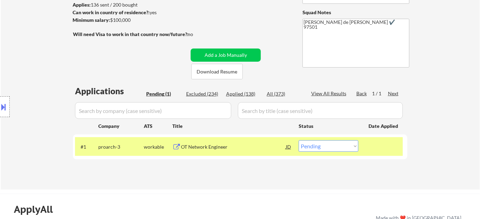
click at [326, 145] on select "Choose an option... Pending Applied Excluded (Questions) Excluded (Expired) Exc…" at bounding box center [329, 146] width 60 height 11
select select ""excluded__bad_match_""
click at [299, 141] on select "Choose an option... Pending Applied Excluded (Questions) Excluded (Expired) Exc…" at bounding box center [329, 146] width 60 height 11
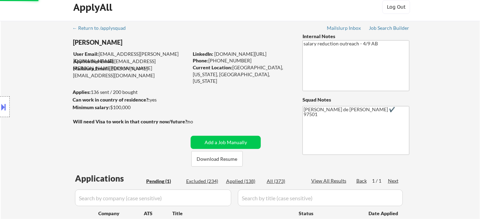
scroll to position [0, 0]
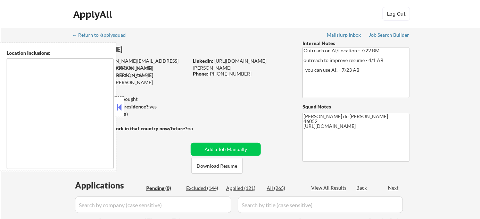
type textarea "[GEOGRAPHIC_DATA], IN [GEOGRAPHIC_DATA], IN [GEOGRAPHIC_DATA], IN [GEOGRAPHIC_D…"
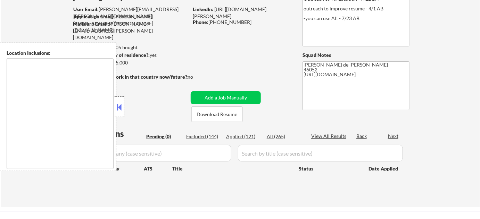
scroll to position [63, 0]
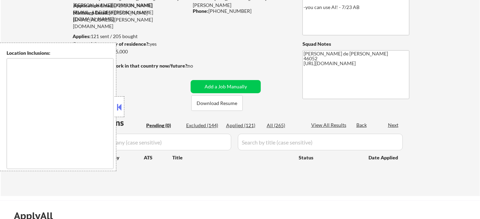
type textarea "[GEOGRAPHIC_DATA], IN [GEOGRAPHIC_DATA], IN [GEOGRAPHIC_DATA], IN [GEOGRAPHIC_D…"
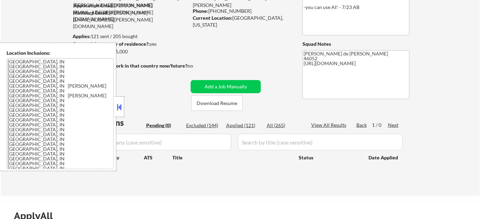
click at [211, 126] on div "Excluded (144)" at bounding box center [203, 125] width 35 height 7
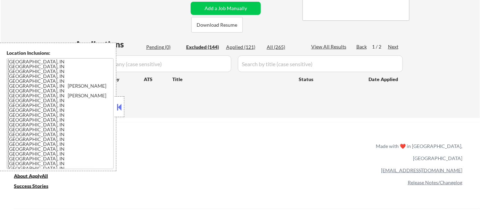
scroll to position [158, 0]
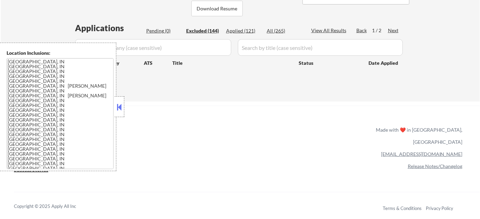
click at [122, 107] on button at bounding box center [120, 107] width 8 height 10
select select ""excluded__other_""
select select ""excluded__bad_match_""
select select ""excluded__location_""
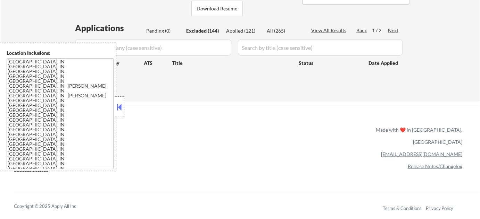
select select ""excluded__expired_""
select select ""excluded__location_""
select select ""excluded__expired_""
select select ""excluded__location_""
select select ""excluded__expired_""
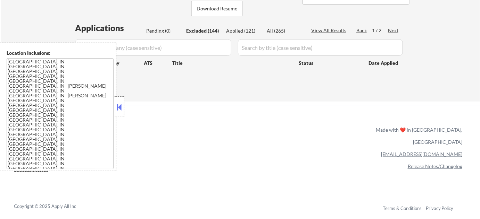
select select ""excluded__location_""
select select ""excluded__expired_""
select select ""excluded__location_""
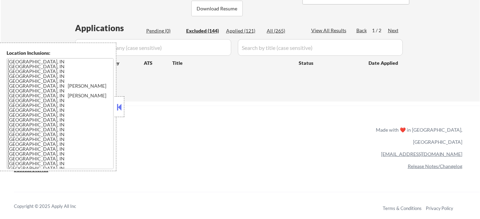
select select ""excluded__location_""
select select ""excluded__bad_match_""
select select ""excluded__location_""
select select ""excluded__bad_match_""
select select ""excluded__expired_""
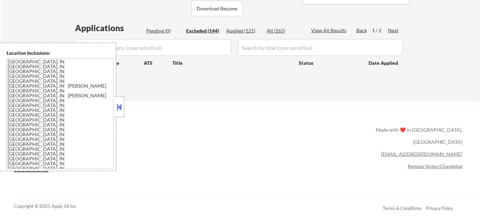
select select ""excluded__location_""
select select ""excluded__expired_""
select select ""excluded__location_""
select select ""excluded""
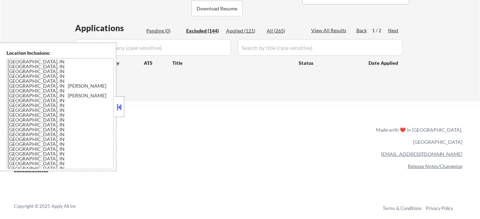
select select ""excluded__expired_""
select select ""excluded__location_""
select select ""excluded__bad_match_""
select select ""excluded__expired_""
select select ""excluded__bad_match_""
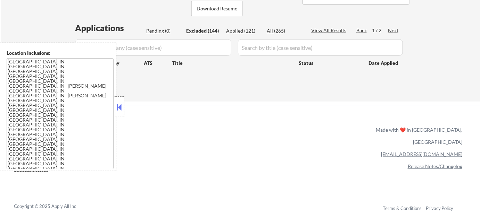
select select ""excluded__location_""
select select ""excluded__salary_""
select select ""excluded__other_""
select select ""excluded__salary_""
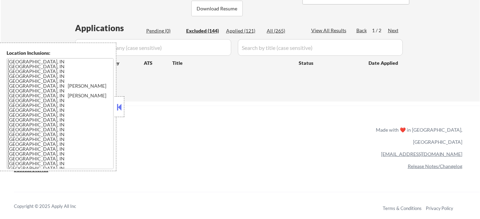
select select ""excluded__expired_""
select select ""excluded__location_""
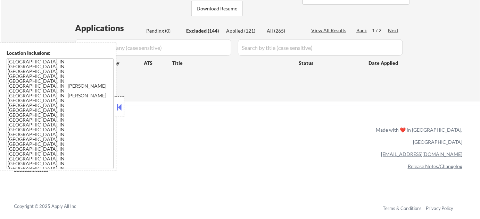
select select ""excluded__bad_match_""
select select ""excluded__salary_""
select select ""excluded__expired_""
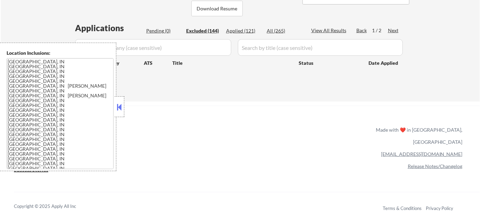
select select ""excluded__location_""
select select ""excluded__expired_""
select select ""excluded__location_""
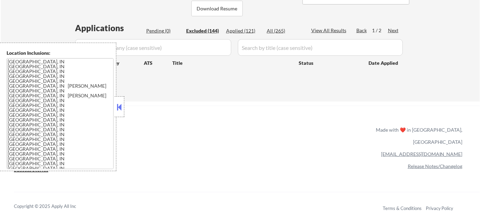
select select ""excluded__location_""
select select ""excluded__expired_""
select select ""excluded""
select select ""excluded__location_""
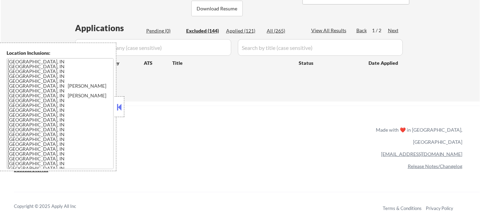
select select ""excluded__expired_""
select select ""excluded__location_""
select select ""excluded__expired_""
select select ""excluded__location_""
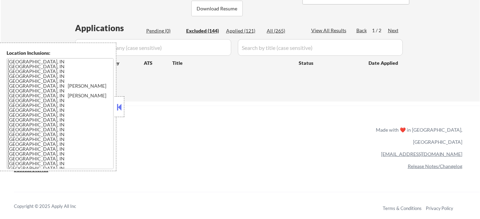
select select ""excluded__expired_""
select select ""excluded__salary_""
select select ""excluded__expired_""
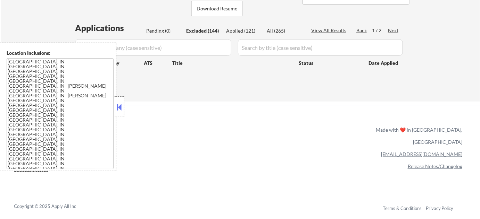
select select ""excluded__location_""
select select ""excluded__salary_""
select select ""excluded__expired_""
select select ""excluded__bad_match_""
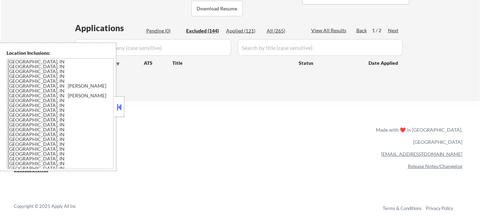
select select ""excluded__expired_""
select select ""excluded__location_""
select select ""excluded__salary_""
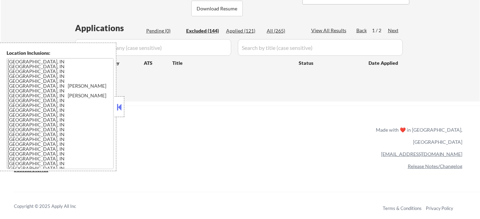
select select ""excluded__location_""
select select ""excluded__expired_""
select select ""excluded__location_""
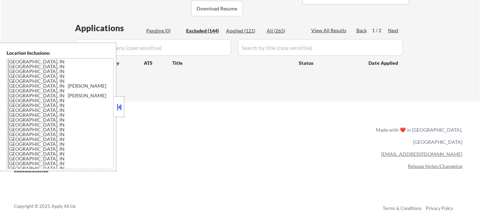
select select ""excluded__location_""
select select ""excluded""
select select ""excluded__expired_""
select select ""excluded__location_""
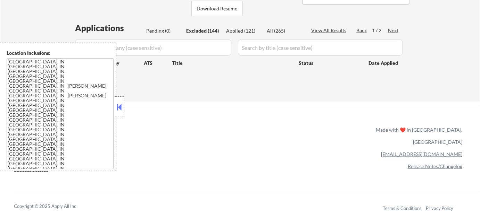
select select ""excluded__expired_""
select select ""excluded__salary_""
select select ""excluded__location_""
select select ""excluded__other_""
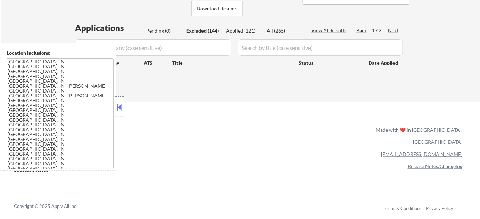
select select ""excluded__expired_""
select select ""excluded__location_""
select select ""excluded__salary_""
select select ""excluded__location_""
select select ""excluded__expired_""
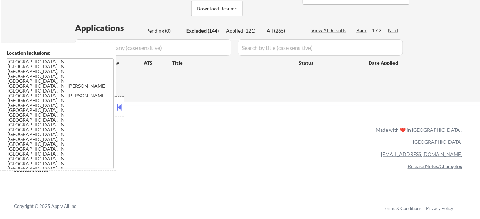
select select ""excluded__expired_""
select select ""excluded""
select select ""excluded__salary_""
select select ""excluded__expired_""
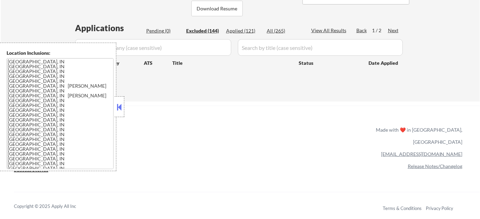
select select ""excluded__location_""
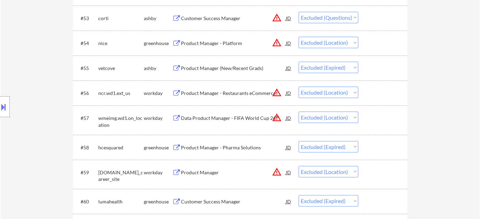
scroll to position [1644, 0]
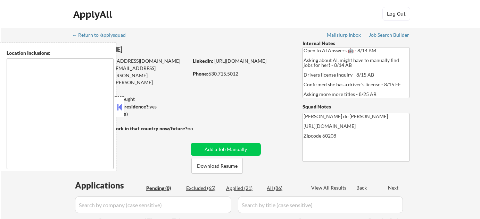
type textarea "[GEOGRAPHIC_DATA], [GEOGRAPHIC_DATA], [GEOGRAPHIC_DATA], [GEOGRAPHIC_DATA] [GEO…"
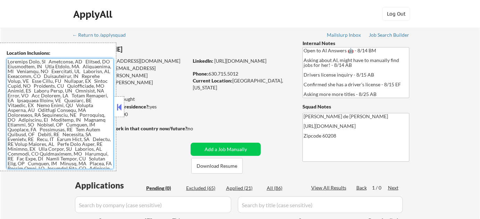
click at [57, 111] on textarea at bounding box center [60, 113] width 107 height 111
click at [53, 124] on textarea at bounding box center [60, 113] width 107 height 111
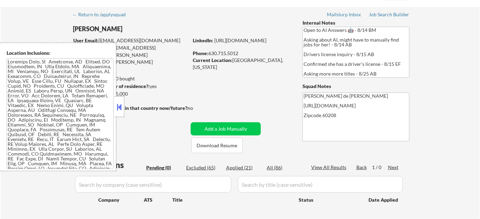
scroll to position [31, 0]
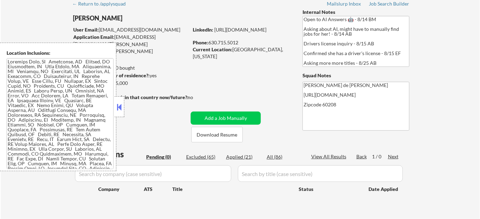
click at [121, 109] on button at bounding box center [120, 107] width 8 height 10
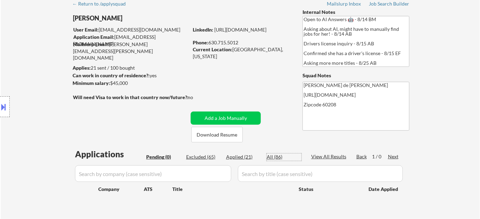
click at [277, 158] on div "All (86)" at bounding box center [284, 157] width 35 height 7
click at [278, 156] on div "All (86)" at bounding box center [284, 157] width 35 height 7
select select ""applied""
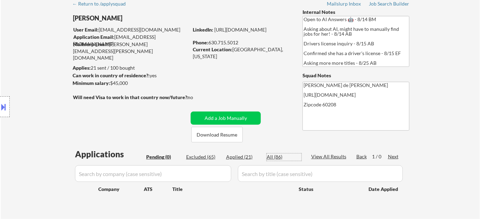
select select ""applied""
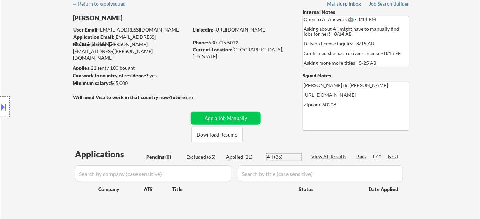
select select ""applied""
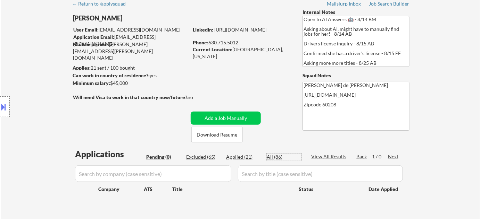
select select ""applied""
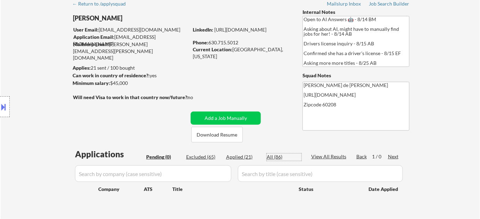
select select ""applied""
select select ""excluded__other_""
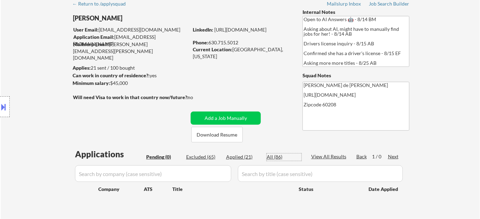
select select ""excluded__bad_match_""
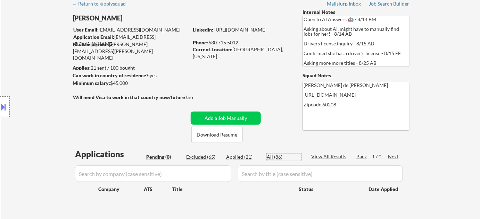
select select ""excluded__bad_match_""
select select ""excluded__location_""
select select ""excluded__bad_match_""
select select ""excluded__expired_""
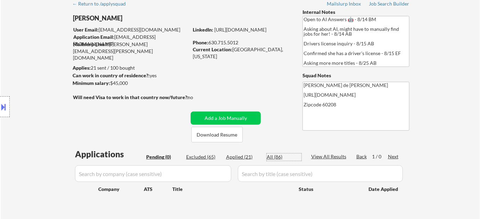
select select ""excluded__blocklist_""
select select ""excluded__expired_""
select select ""excluded__bad_match_""
select select ""excluded__expired_""
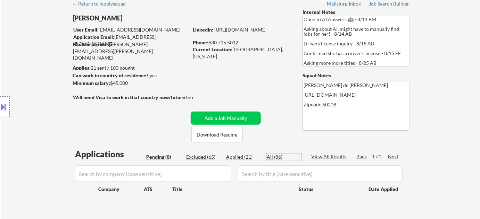
select select ""excluded__location_""
select select ""excluded__bad_match_""
select select ""excluded__location_""
select select ""excluded__bad_match_""
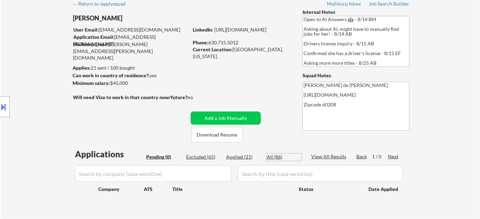
select select ""excluded__bad_match_""
select select ""excluded__blocklist_""
select select ""excluded__expired_""
select select ""excluded__location_""
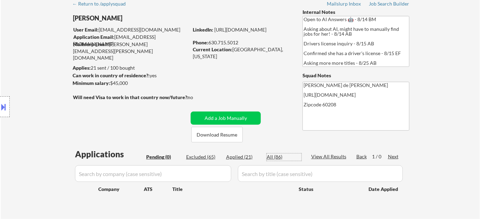
select select ""excluded__location_""
select select ""excluded__bad_match_""
select select ""excluded__expired_""
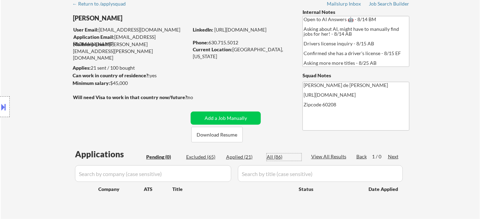
select select ""excluded__bad_match_""
select select ""excluded__expired_""
select select ""excluded__location_""
select select ""excluded__expired_""
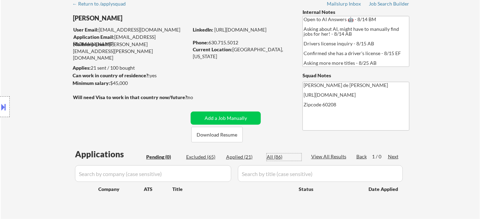
select select ""excluded__location_""
select select ""excluded__bad_match_""
select select ""excluded__salary_""
select select ""excluded__expired_""
select select ""excluded__location_""
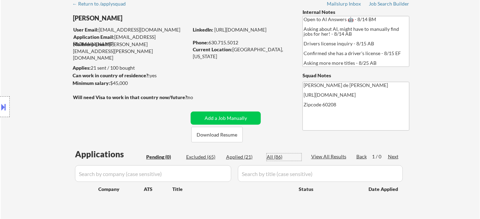
select select ""excluded__location_""
select select ""excluded__expired_""
select select ""excluded__bad_match_""
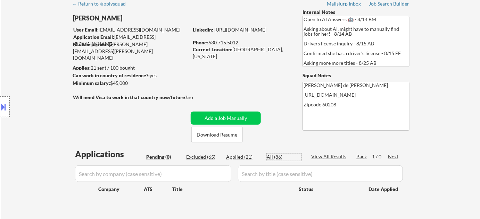
select select ""excluded__blocklist_""
select select ""excluded__bad_match_""
select select ""excluded__blocklist_""
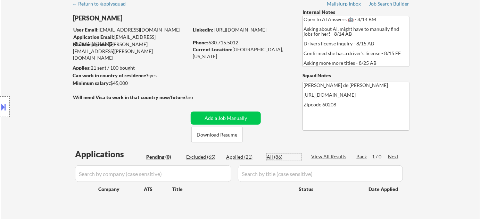
select select ""excluded__bad_match_""
select select ""excluded__blocklist_""
select select ""excluded__bad_match_""
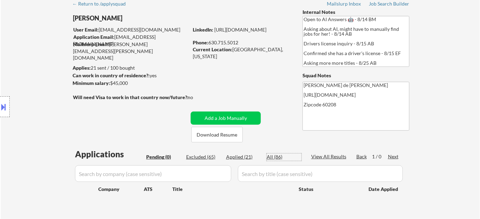
select select ""excluded__location_""
select select ""excluded__bad_match_""
select select ""excluded__location_""
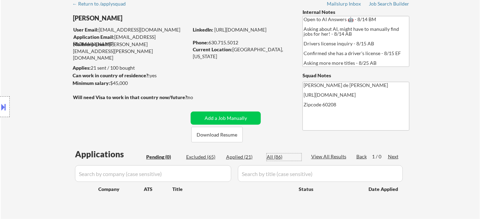
select select ""excluded__location_""
select select ""excluded__bad_match_""
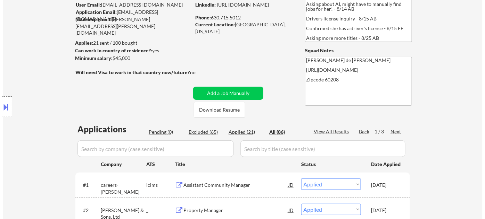
scroll to position [67, 0]
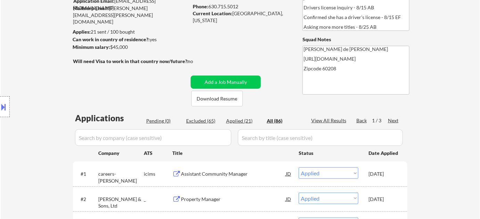
click at [169, 121] on div "Pending (0)" at bounding box center [163, 121] width 35 height 7
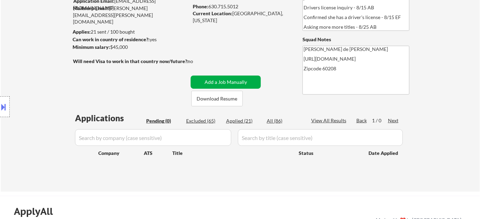
click at [211, 81] on button "Add a Job Manually" at bounding box center [226, 82] width 70 height 13
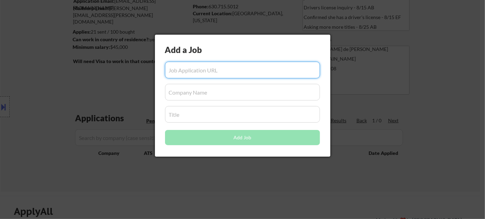
paste input "https://www.glassdoor.com/job-listing/commercial-property-manager-northwest-sub…"
type input "https://www.glassdoor.com/job-listing/commercial-property-manager-northwest-sub…"
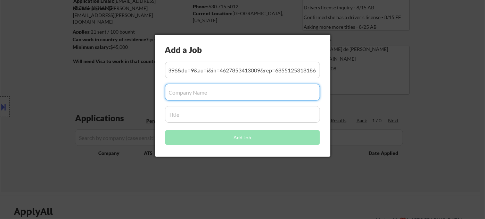
click at [203, 89] on input "input" at bounding box center [242, 92] width 155 height 17
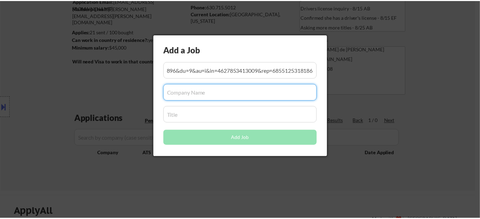
scroll to position [0, 0]
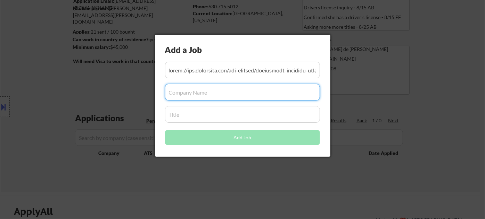
paste input "Imperial Realty Company"
type input "Imperial Realty Company"
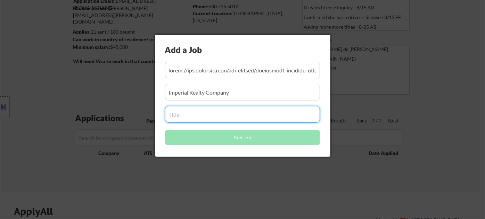
click at [198, 116] on input "input" at bounding box center [242, 114] width 155 height 17
paste input "Commercial Property Manager - Northwest Suburbs"
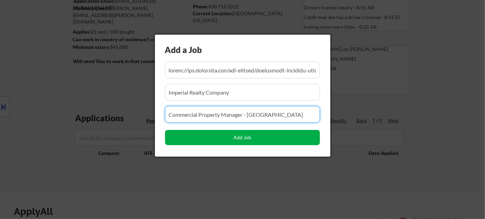
type input "Commercial Property Manager - Northwest Suburbs"
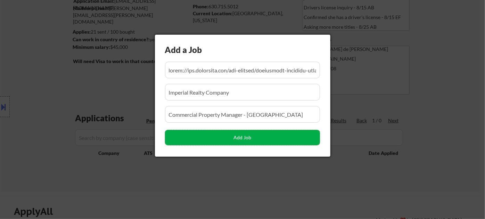
click at [214, 140] on button "Add Job" at bounding box center [242, 137] width 155 height 15
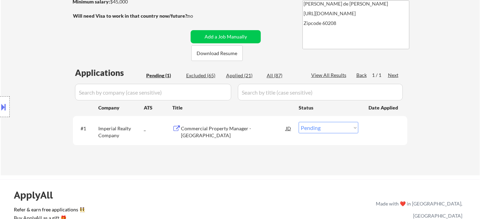
scroll to position [131, 0]
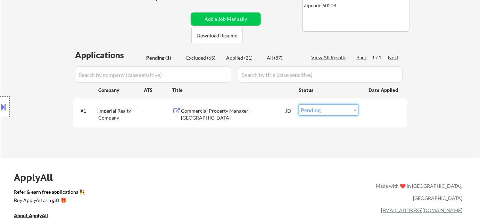
click at [320, 108] on select "Choose an option... Pending Applied Excluded (Questions) Excluded (Expired) Exc…" at bounding box center [329, 110] width 60 height 11
select select ""applied""
click at [299, 105] on select "Choose an option... Pending Applied Excluded (Questions) Excluded (Expired) Exc…" at bounding box center [329, 110] width 60 height 11
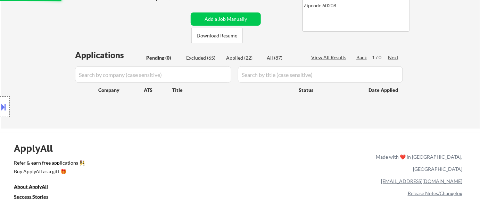
click at [247, 59] on div "Applied (22)" at bounding box center [243, 58] width 35 height 7
select select ""applied""
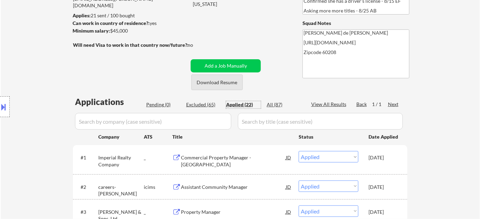
scroll to position [94, 0]
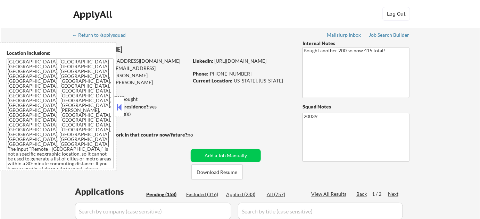
click at [122, 108] on button at bounding box center [120, 107] width 8 height 10
select select ""pending""
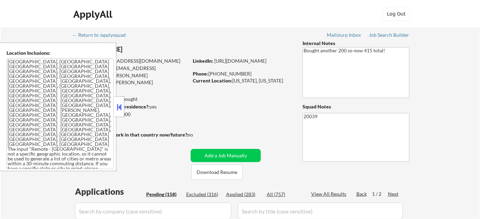
select select ""pending""
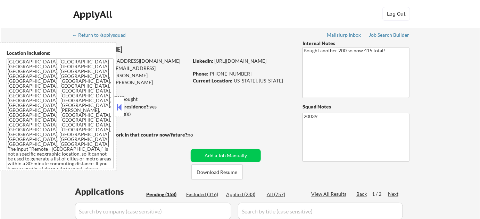
select select ""pending""
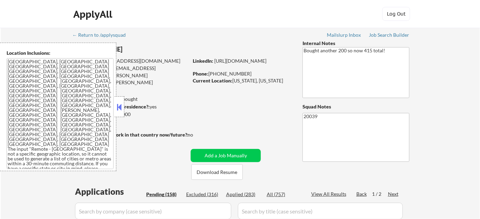
select select ""pending""
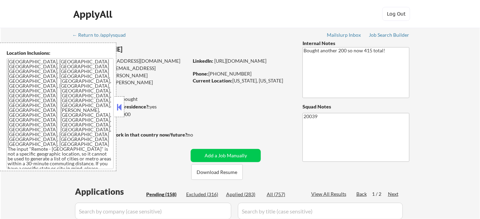
select select ""pending""
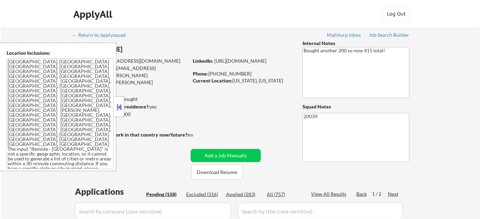
select select ""pending""
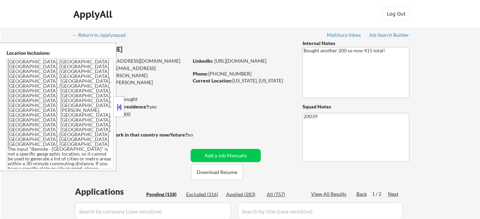
select select ""pending""
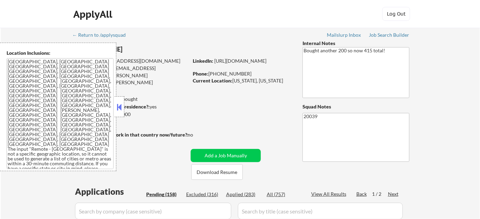
select select ""pending""
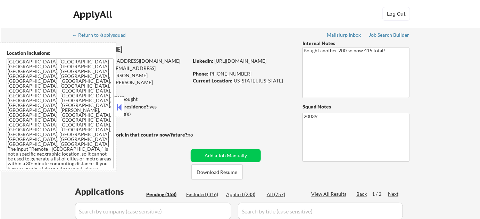
select select ""pending""
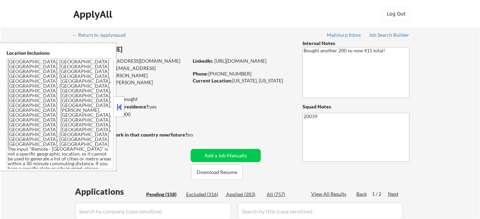
select select ""pending""
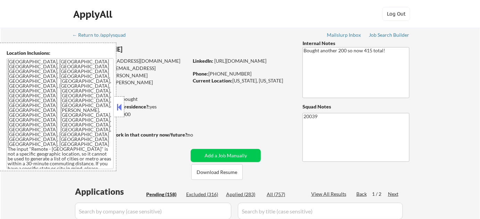
select select ""pending""
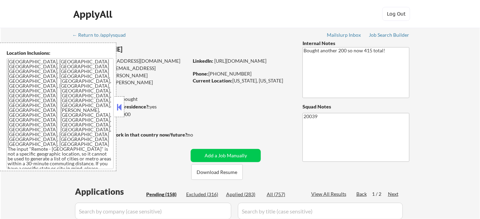
select select ""pending""
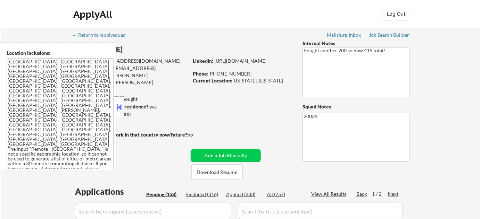
select select ""pending""
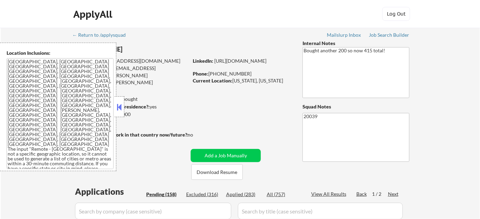
select select ""pending""
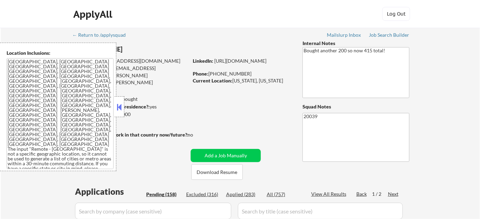
select select ""pending""
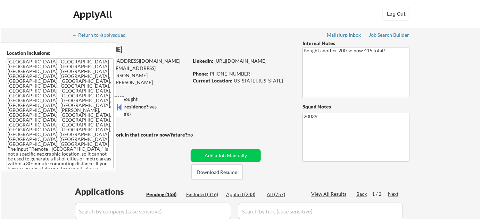
select select ""pending""
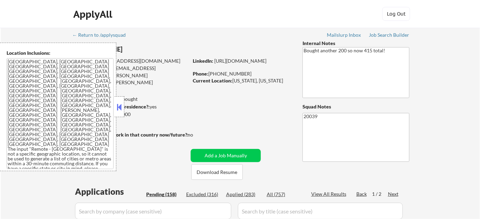
select select ""pending""
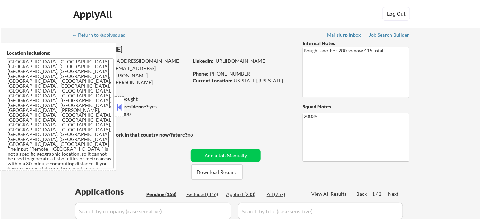
select select ""pending""
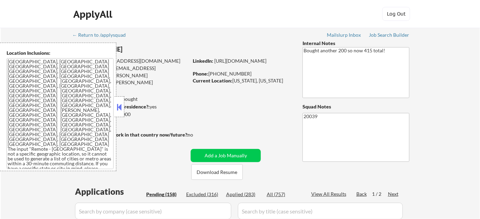
select select ""pending""
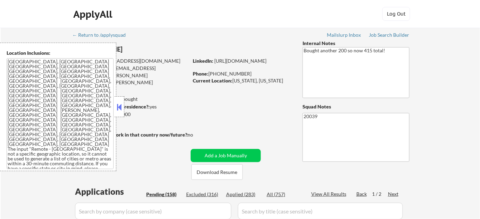
select select ""pending""
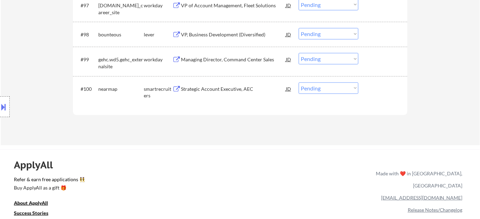
scroll to position [2807, 0]
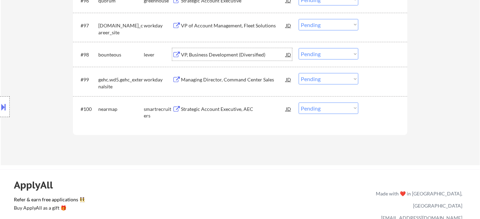
click at [224, 55] on div "VP, Business Development (Diversified)" at bounding box center [233, 54] width 105 height 7
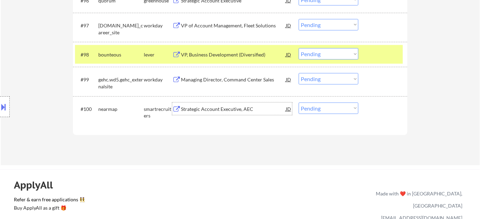
click at [218, 109] on div "Strategic Account Executive, AEC" at bounding box center [233, 109] width 105 height 7
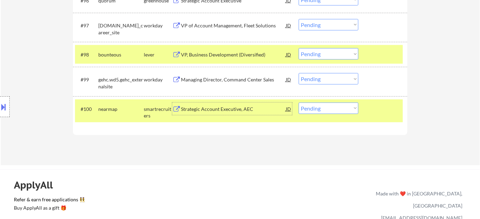
drag, startPoint x: 331, startPoint y: 109, endPoint x: 330, endPoint y: 113, distance: 4.6
click at [331, 109] on select "Choose an option... Pending Applied Excluded (Questions) Excluded (Expired) Exc…" at bounding box center [329, 108] width 60 height 11
click at [299, 103] on select "Choose an option... Pending Applied Excluded (Questions) Excluded (Expired) Exc…" at bounding box center [329, 108] width 60 height 11
select select ""pending""
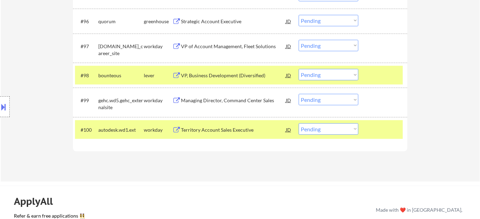
scroll to position [2776, 0]
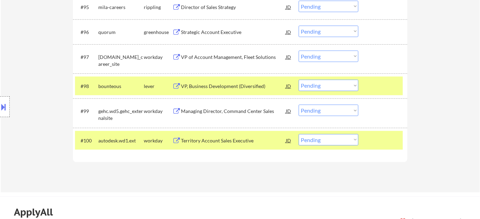
click at [228, 34] on div "Strategic Account Executive" at bounding box center [233, 32] width 105 height 7
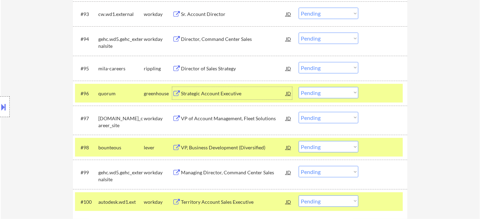
scroll to position [2713, 0]
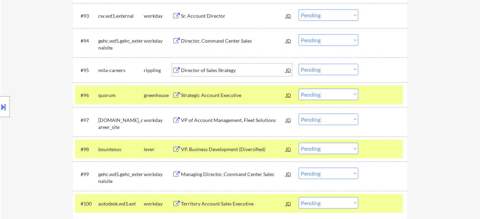
click at [208, 69] on div "Director of Sales Strategy" at bounding box center [233, 70] width 105 height 7
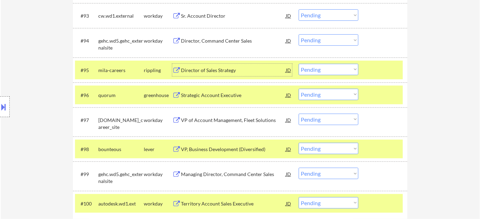
click at [351, 78] on div "#95 mila-careers rippling Director of Sales Strategy JD Choose an option... Pen…" at bounding box center [239, 70] width 328 height 19
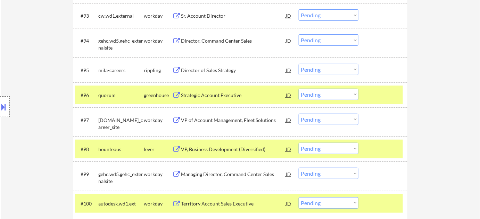
drag, startPoint x: 349, startPoint y: 71, endPoint x: 350, endPoint y: 74, distance: 3.6
click at [349, 71] on select "Choose an option... Pending Applied Excluded (Questions) Excluded (Expired) Exc…" at bounding box center [329, 69] width 60 height 11
click at [299, 64] on select "Choose an option... Pending Applied Excluded (Questions) Excluded (Expired) Exc…" at bounding box center [329, 69] width 60 height 11
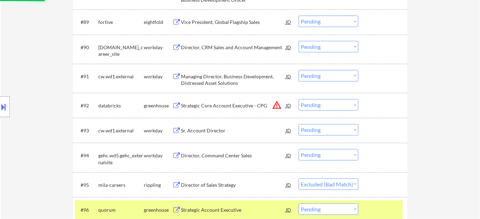
scroll to position [2555, 0]
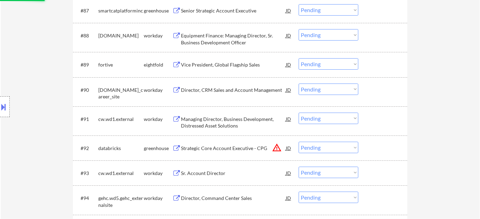
select select ""pending""
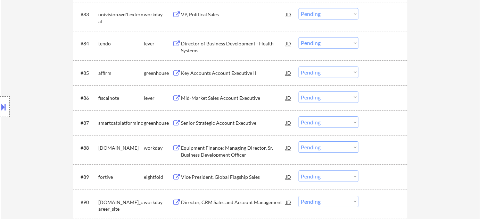
scroll to position [2429, 0]
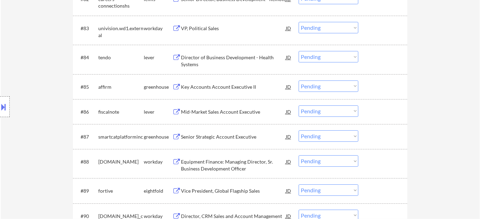
click at [218, 54] on div "Director of Business Development - Health Systems" at bounding box center [233, 61] width 105 height 14
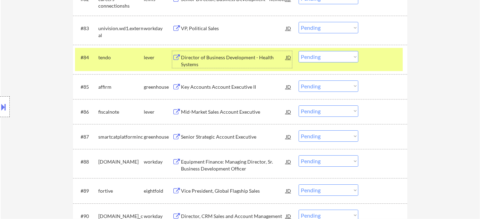
click at [318, 55] on select "Choose an option... Pending Applied Excluded (Questions) Excluded (Expired) Exc…" at bounding box center [329, 56] width 60 height 11
click at [299, 51] on select "Choose an option... Pending Applied Excluded (Questions) Excluded (Expired) Exc…" at bounding box center [329, 56] width 60 height 11
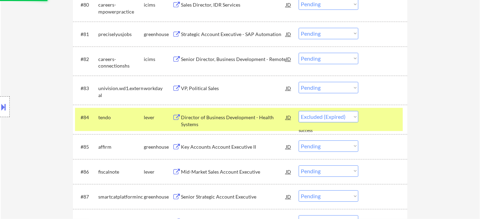
scroll to position [2365, 0]
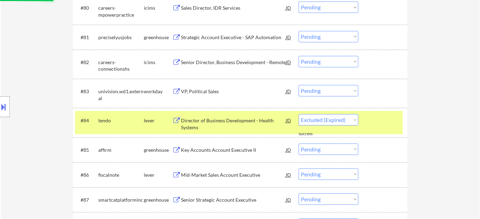
select select ""pending""
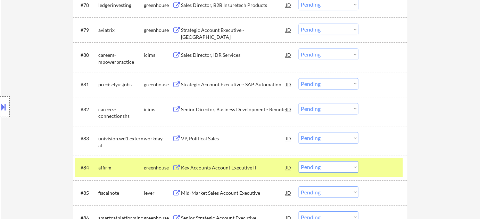
scroll to position [2303, 0]
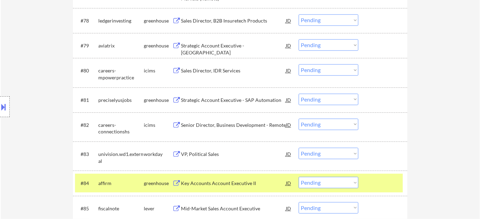
click at [234, 44] on div "Strategic Account Executive - [GEOGRAPHIC_DATA]" at bounding box center [233, 49] width 105 height 14
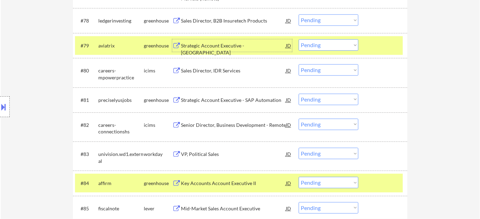
click at [313, 49] on select "Choose an option... Pending Applied Excluded (Questions) Excluded (Expired) Exc…" at bounding box center [329, 44] width 60 height 11
click at [299, 39] on select "Choose an option... Pending Applied Excluded (Questions) Excluded (Expired) Exc…" at bounding box center [329, 44] width 60 height 11
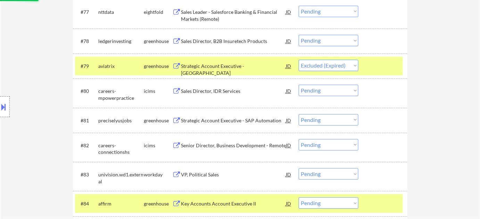
scroll to position [2271, 0]
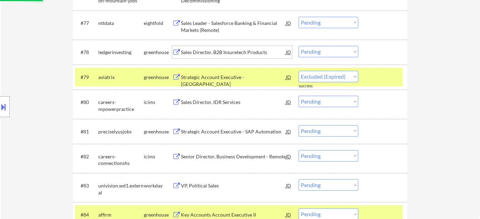
click at [219, 52] on div "Sales Director, B2B Insuretech Products" at bounding box center [233, 52] width 105 height 7
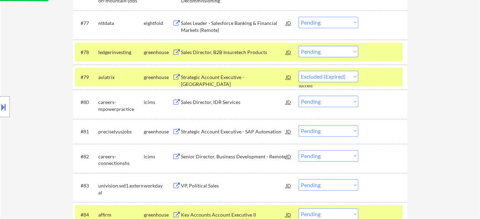
select select ""pending""
